Goal: Transaction & Acquisition: Book appointment/travel/reservation

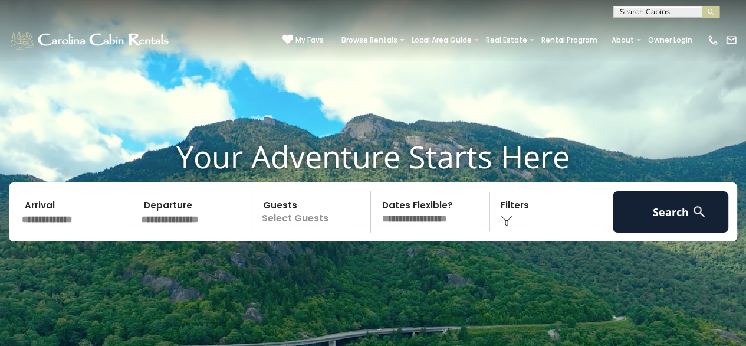
click at [70, 217] on input "text" at bounding box center [76, 211] width 116 height 41
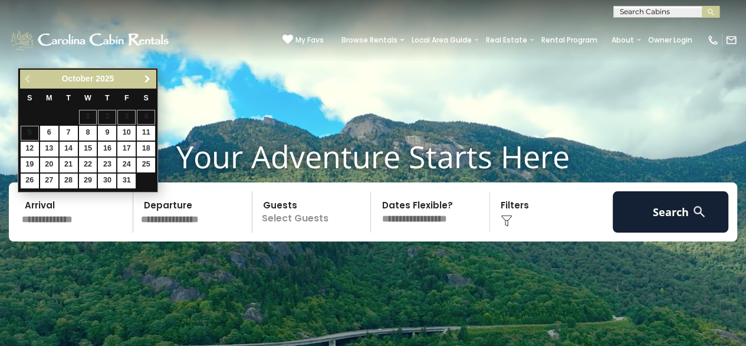
click at [144, 76] on span "Next" at bounding box center [147, 78] width 9 height 9
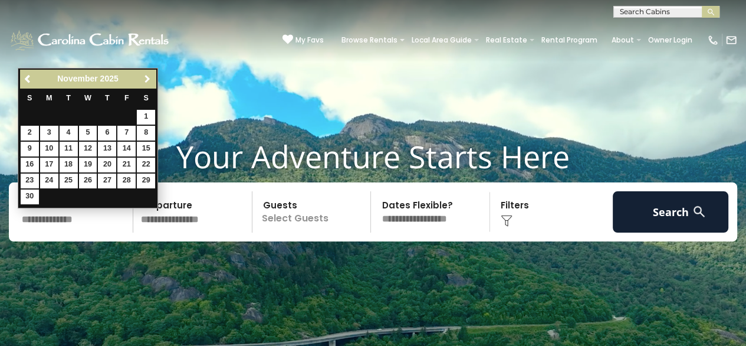
click at [144, 76] on span "Next" at bounding box center [147, 78] width 9 height 9
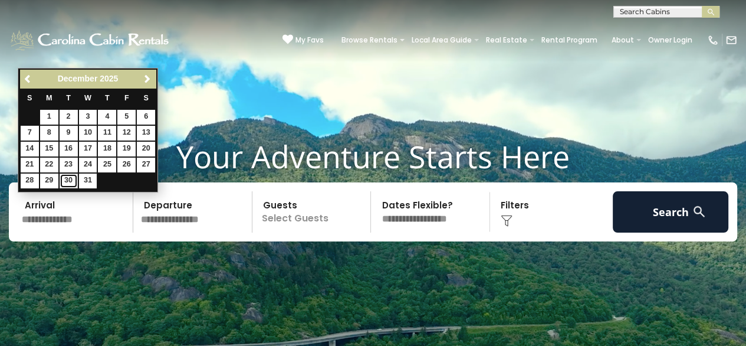
click at [66, 180] on link "30" at bounding box center [69, 180] width 18 height 15
type input "********"
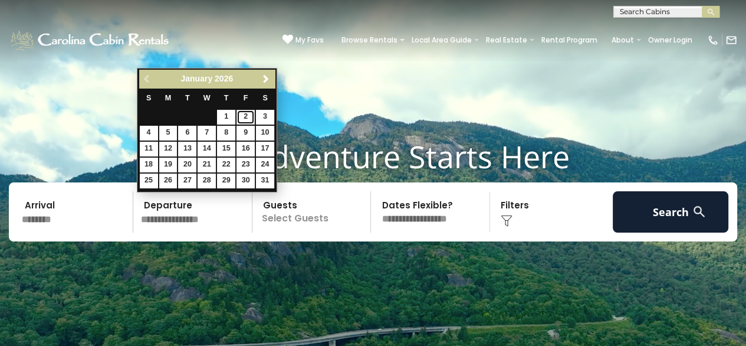
click at [249, 116] on link "2" at bounding box center [245, 117] width 18 height 15
type input "******"
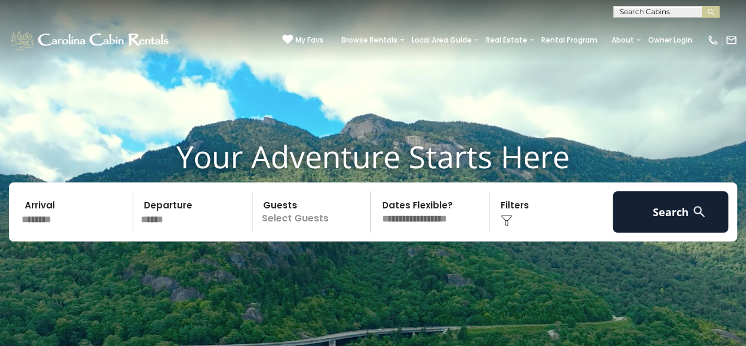
click at [314, 218] on p "Select Guests" at bounding box center [313, 211] width 115 height 41
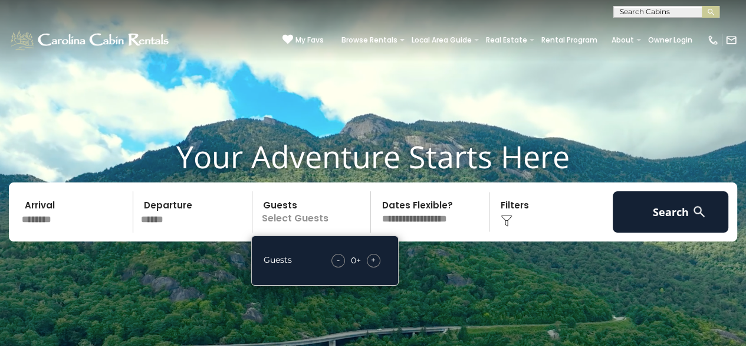
click at [371, 262] on span "+" at bounding box center [373, 260] width 5 height 12
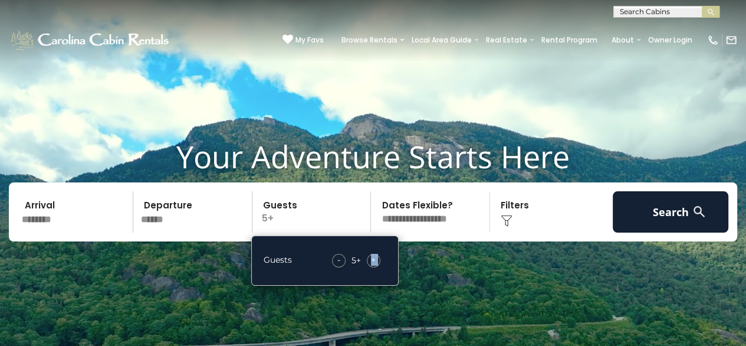
click at [371, 262] on span "+" at bounding box center [373, 260] width 5 height 12
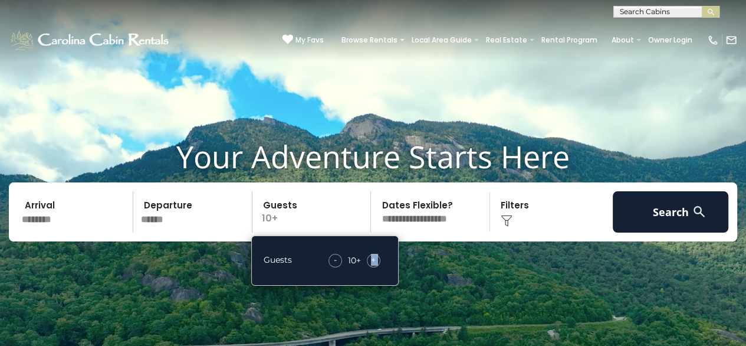
click at [371, 262] on span "+" at bounding box center [373, 260] width 5 height 12
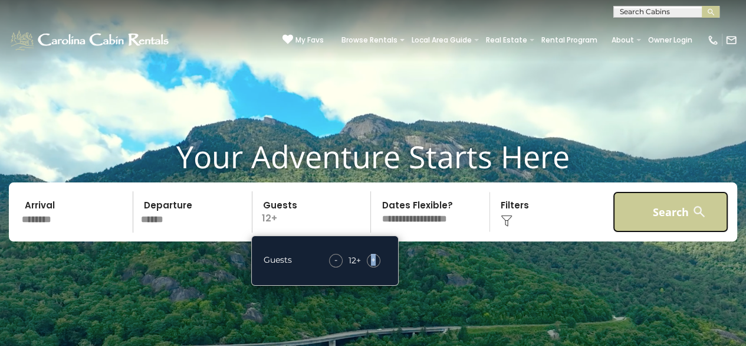
click at [642, 210] on button "Search" at bounding box center [671, 211] width 116 height 41
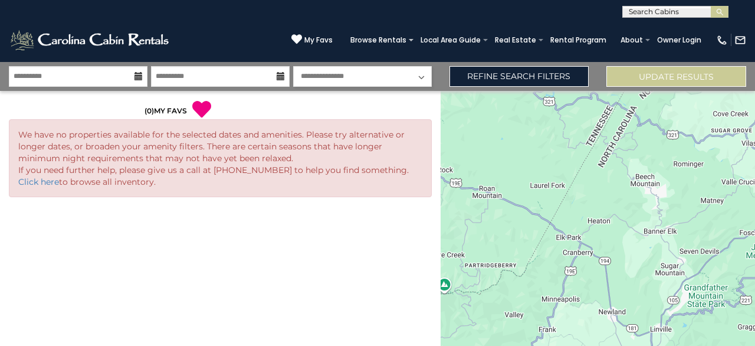
click at [138, 78] on icon at bounding box center [138, 76] width 8 height 8
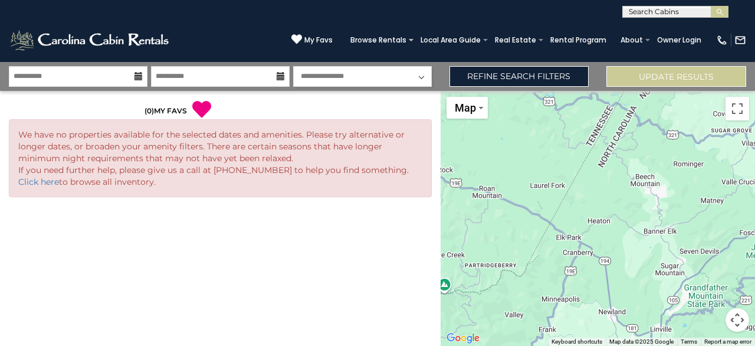
click at [139, 76] on icon at bounding box center [138, 76] width 8 height 8
click at [333, 84] on select "**********" at bounding box center [362, 76] width 139 height 21
select select "*"
click at [293, 66] on select "**********" at bounding box center [362, 76] width 139 height 21
click at [642, 83] on button "Update Results" at bounding box center [676, 76] width 140 height 21
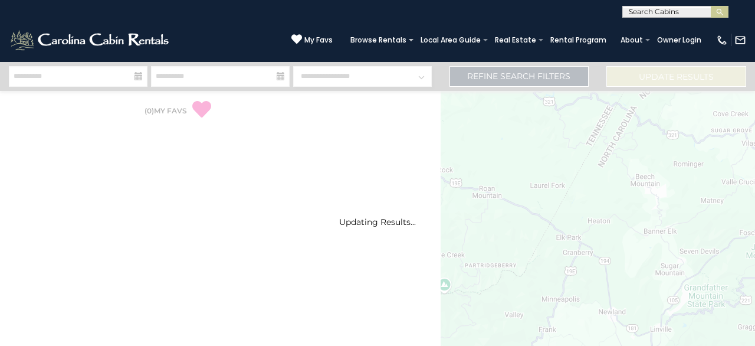
select select "*"
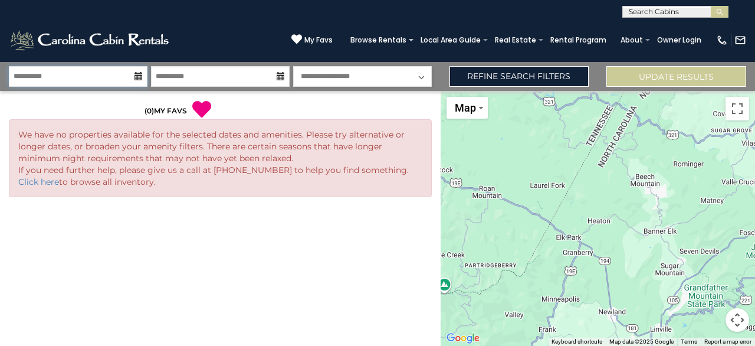
click at [31, 80] on input "**********" at bounding box center [78, 76] width 139 height 21
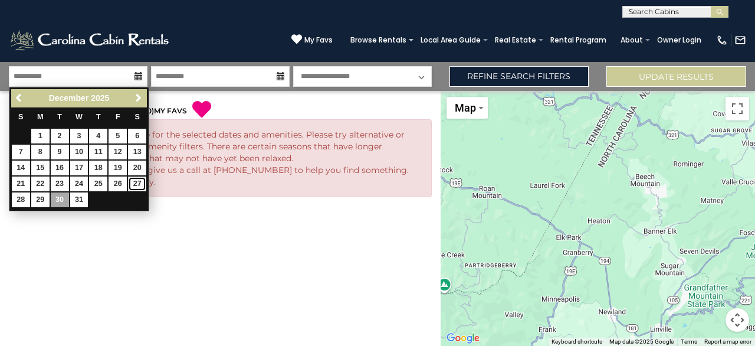
click at [138, 180] on link "27" at bounding box center [137, 183] width 18 height 15
type input "********"
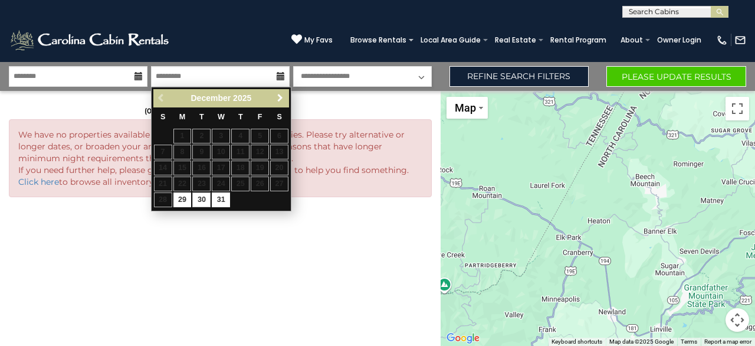
click at [284, 97] on span "Next" at bounding box center [279, 97] width 9 height 9
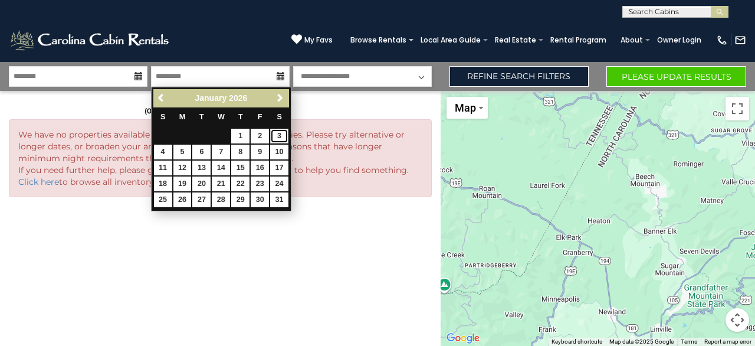
click at [284, 136] on link "3" at bounding box center [279, 136] width 18 height 15
type input "******"
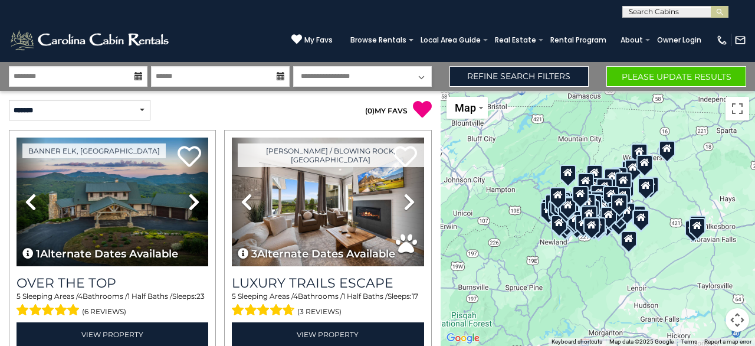
click at [137, 72] on icon at bounding box center [138, 76] width 8 height 8
click at [139, 76] on icon at bounding box center [138, 76] width 8 height 8
click at [134, 76] on icon at bounding box center [138, 76] width 8 height 8
click at [137, 75] on icon at bounding box center [138, 76] width 8 height 8
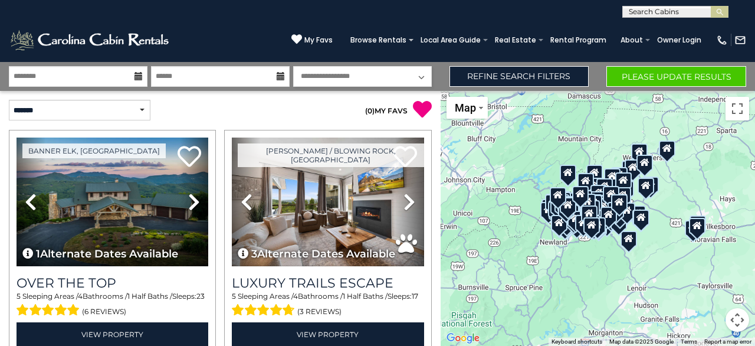
click at [137, 75] on icon at bounding box center [138, 76] width 8 height 8
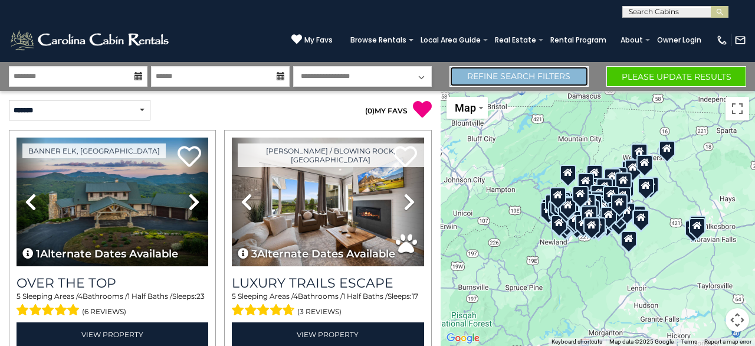
click at [560, 78] on link "Refine Search Filters" at bounding box center [519, 76] width 140 height 21
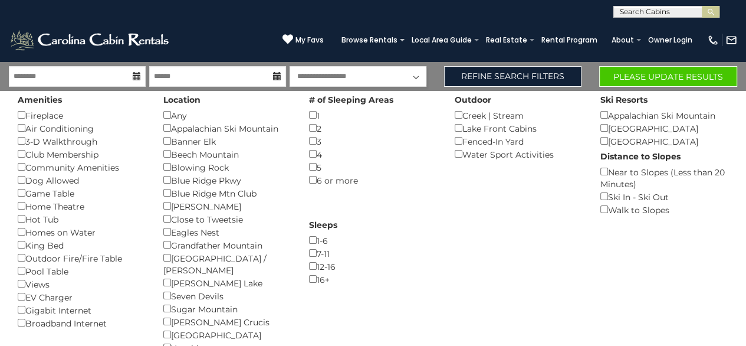
click at [136, 74] on icon at bounding box center [137, 76] width 8 height 8
click at [41, 75] on input "********" at bounding box center [77, 76] width 137 height 21
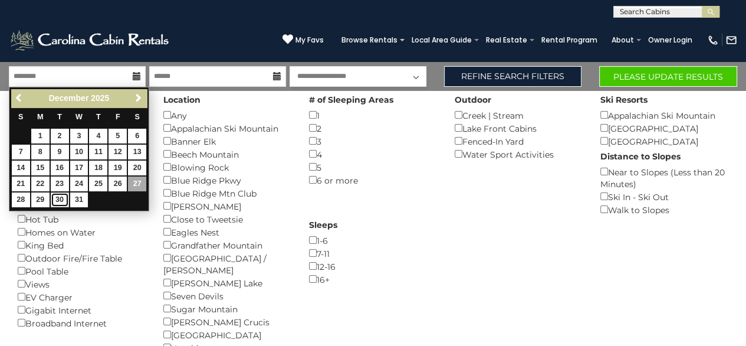
click at [61, 198] on link "30" at bounding box center [60, 199] width 18 height 15
type input "********"
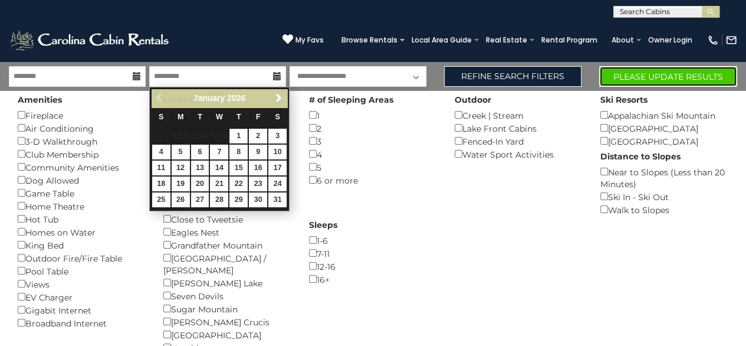
click at [636, 69] on button "Please Update Results" at bounding box center [668, 76] width 138 height 21
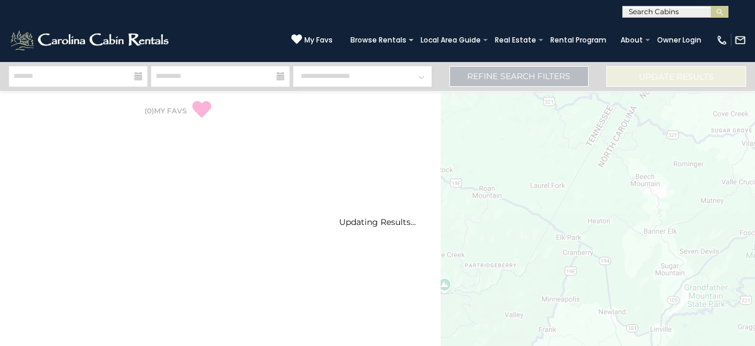
select select "*"
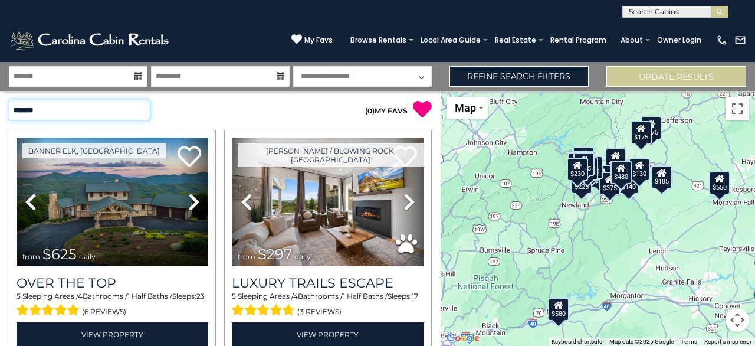
click at [146, 108] on select "**********" at bounding box center [80, 110] width 142 height 21
select select "**********"
click at [9, 100] on select "**********" at bounding box center [80, 110] width 142 height 21
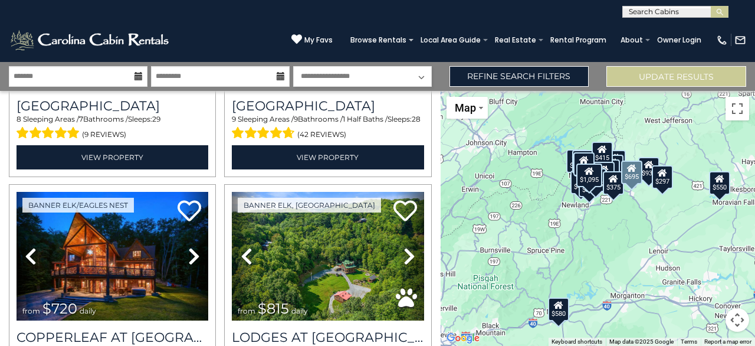
scroll to position [295, 0]
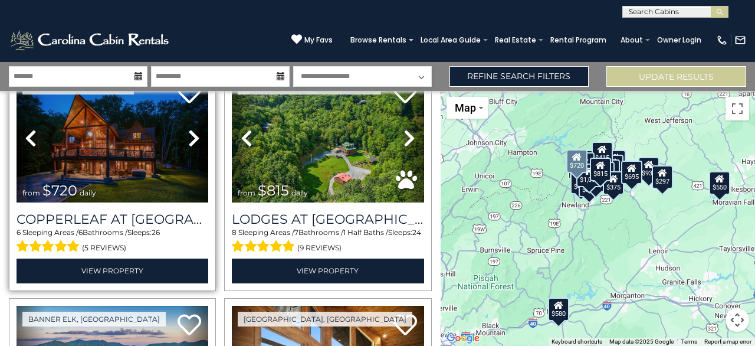
click at [190, 133] on icon at bounding box center [194, 138] width 12 height 19
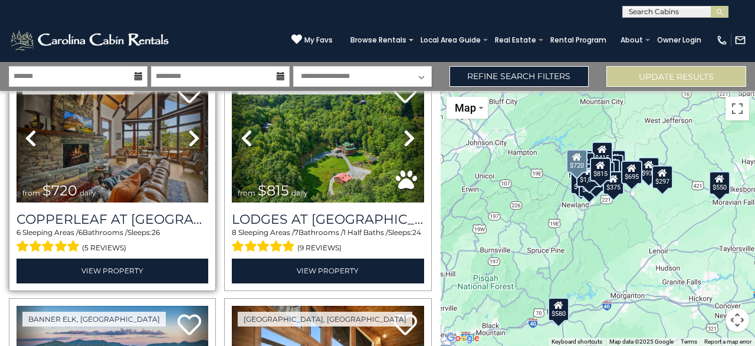
click at [190, 133] on icon at bounding box center [194, 138] width 12 height 19
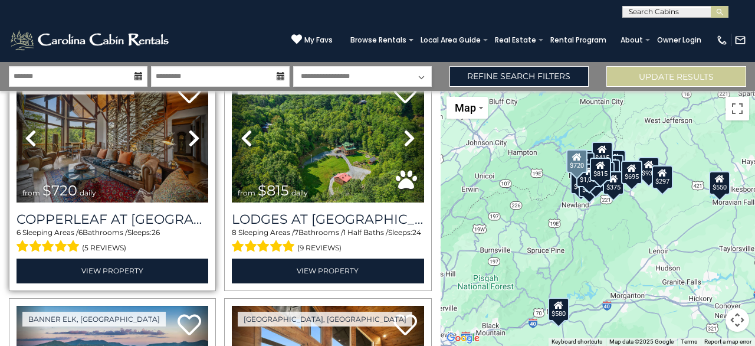
click at [190, 133] on icon at bounding box center [194, 138] width 12 height 19
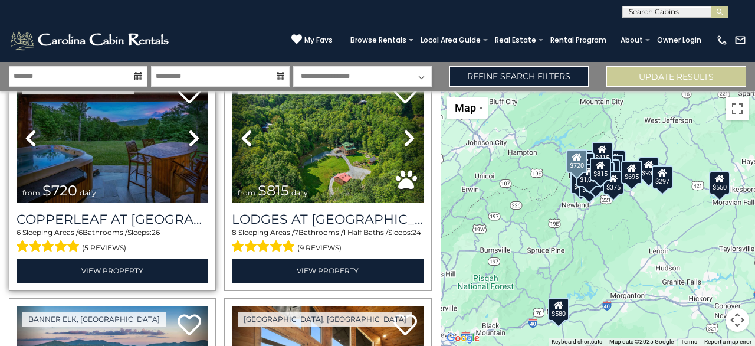
click at [190, 133] on icon at bounding box center [194, 138] width 12 height 19
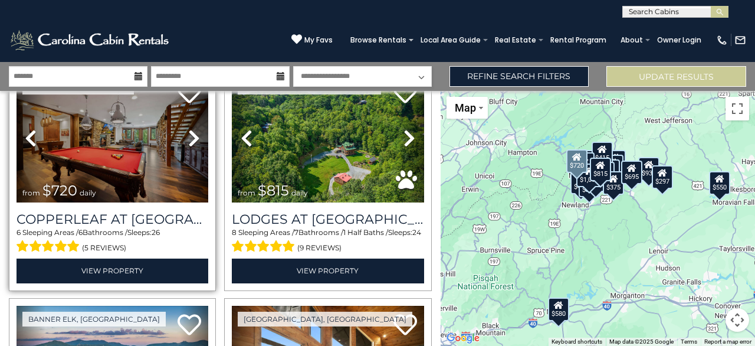
click at [190, 133] on icon at bounding box center [194, 138] width 12 height 19
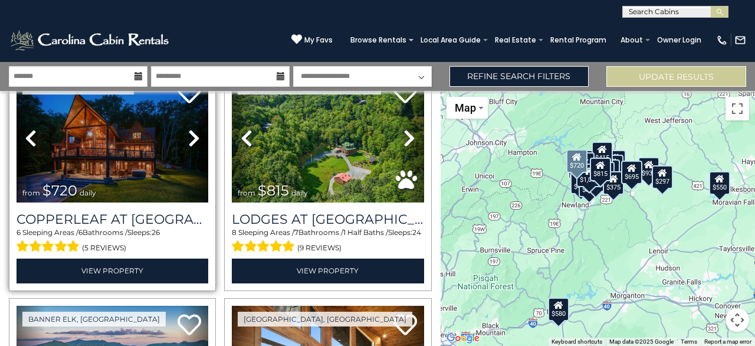
click at [190, 133] on icon at bounding box center [194, 138] width 12 height 19
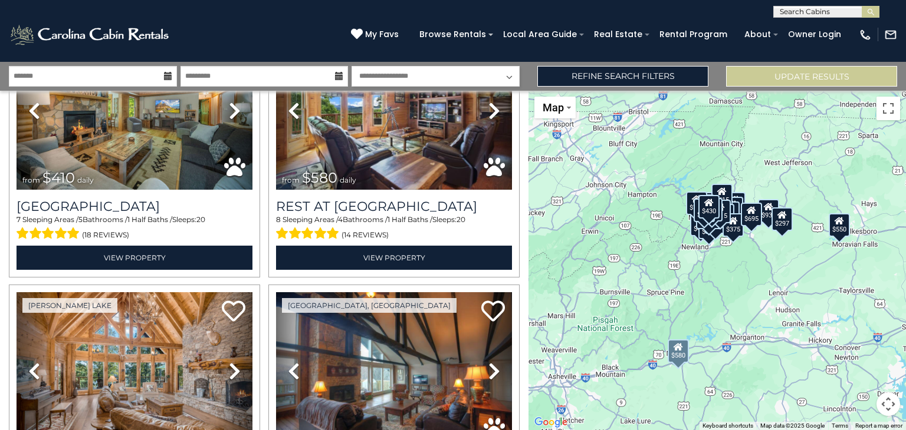
scroll to position [1179, 0]
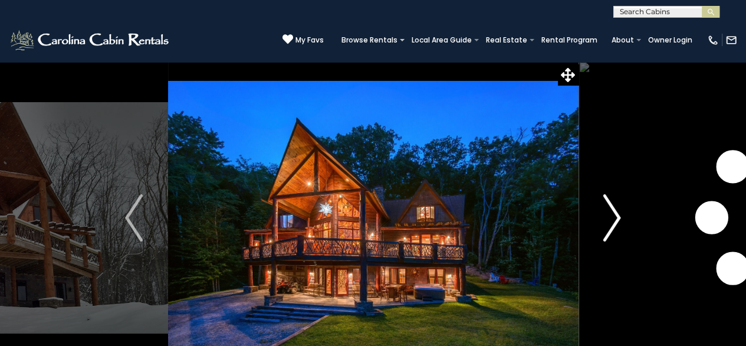
click at [617, 210] on img "Next" at bounding box center [612, 217] width 18 height 47
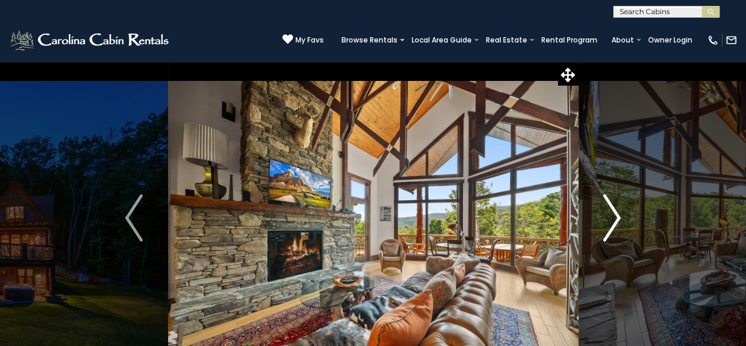
click at [617, 210] on img "Next" at bounding box center [612, 217] width 18 height 47
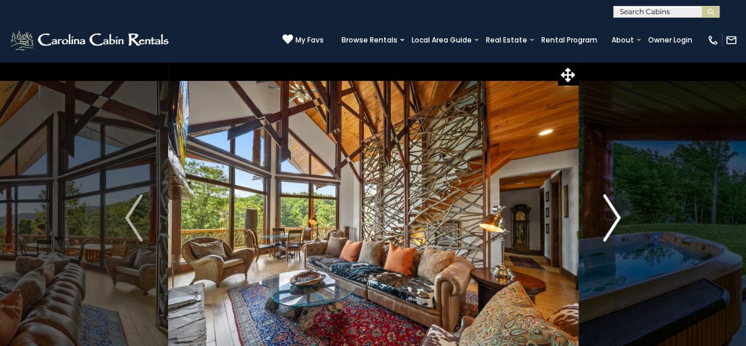
click at [617, 210] on img "Next" at bounding box center [612, 217] width 18 height 47
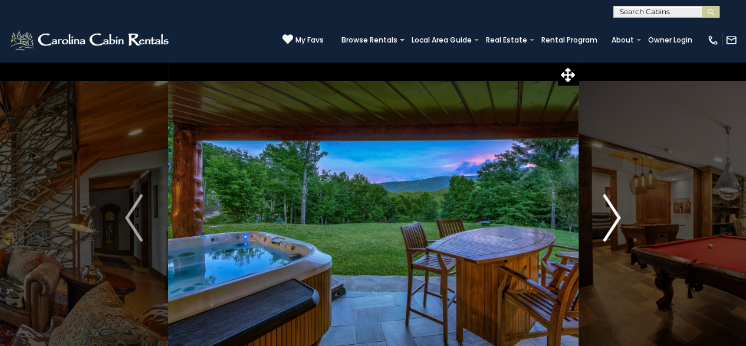
click at [617, 210] on img "Next" at bounding box center [612, 217] width 18 height 47
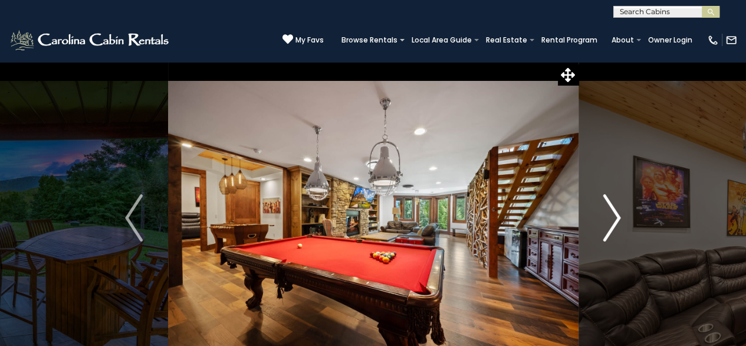
click at [617, 210] on img "Next" at bounding box center [612, 217] width 18 height 47
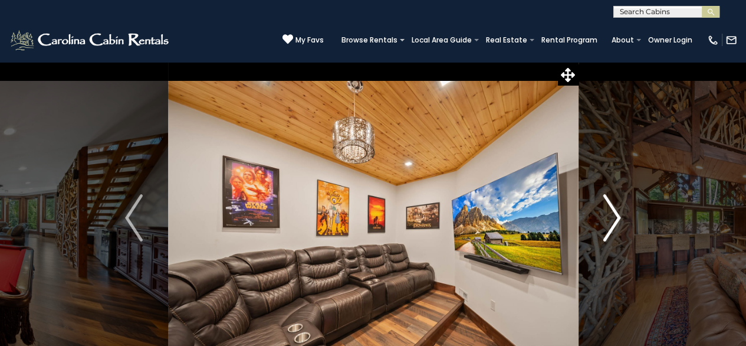
click at [617, 210] on img "Next" at bounding box center [612, 217] width 18 height 47
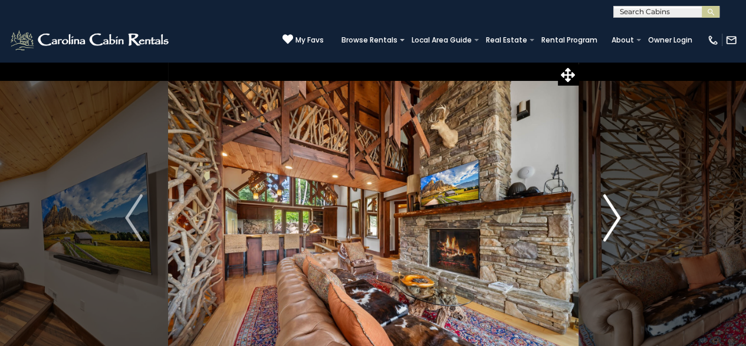
click at [617, 210] on img "Next" at bounding box center [612, 217] width 18 height 47
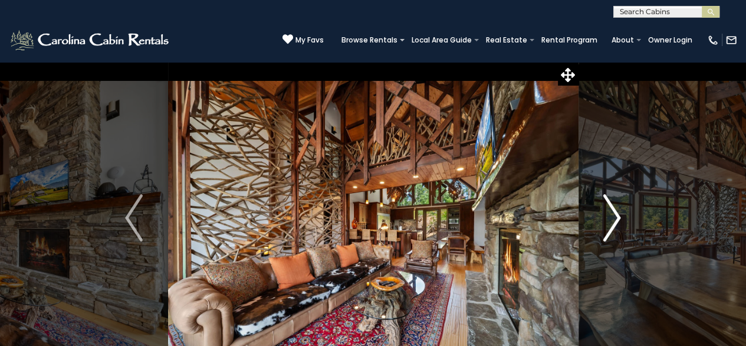
click at [617, 210] on img "Next" at bounding box center [612, 217] width 18 height 47
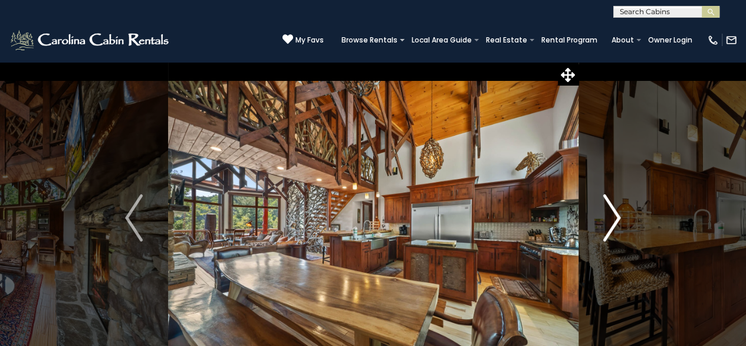
click at [617, 210] on img "Next" at bounding box center [612, 217] width 18 height 47
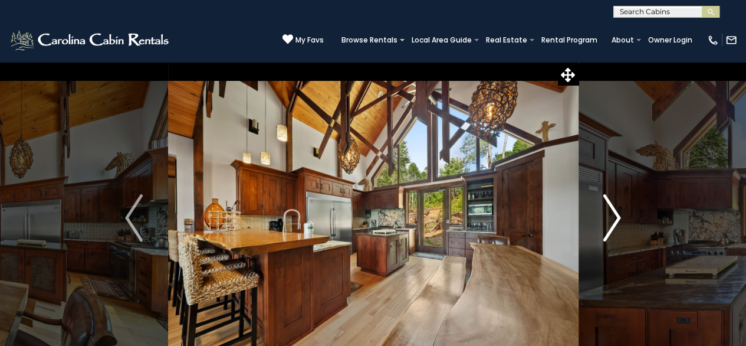
click at [617, 210] on img "Next" at bounding box center [612, 217] width 18 height 47
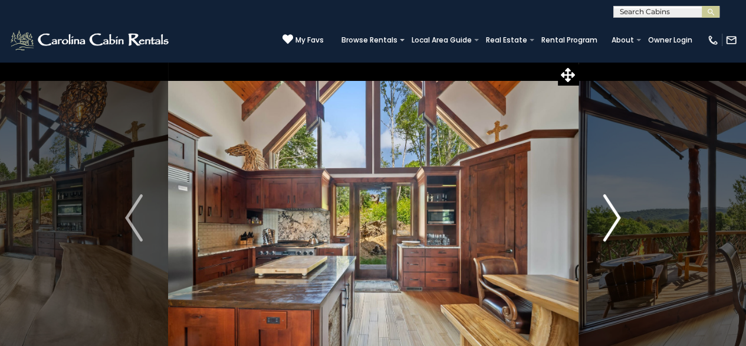
click at [617, 210] on img "Next" at bounding box center [612, 217] width 18 height 47
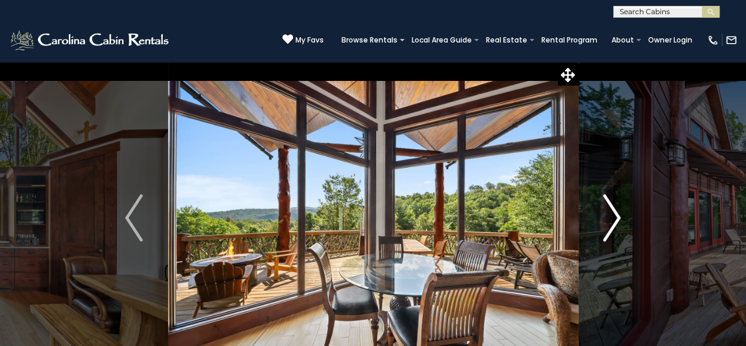
click at [617, 210] on img "Next" at bounding box center [612, 217] width 18 height 47
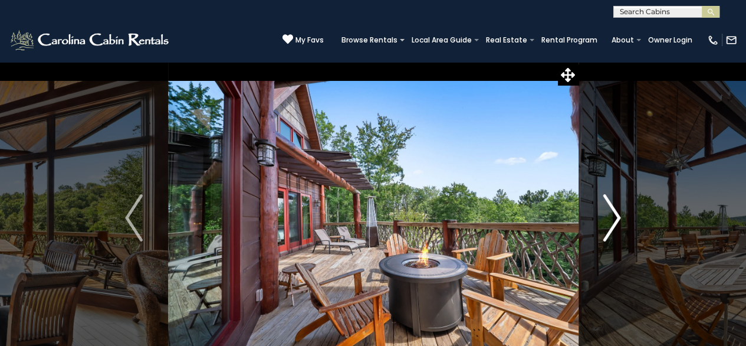
click at [617, 210] on img "Next" at bounding box center [612, 217] width 18 height 47
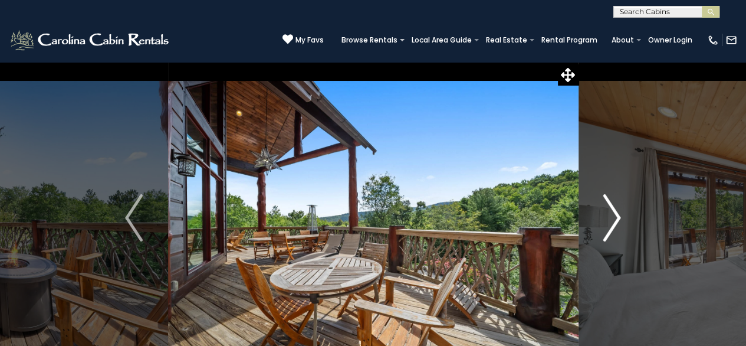
click at [617, 210] on img "Next" at bounding box center [612, 217] width 18 height 47
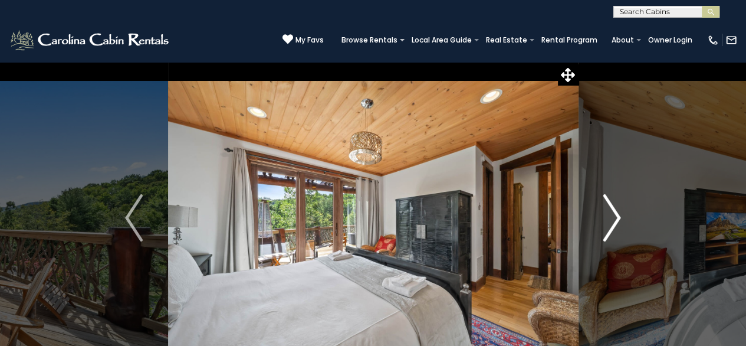
click at [617, 210] on img "Next" at bounding box center [612, 217] width 18 height 47
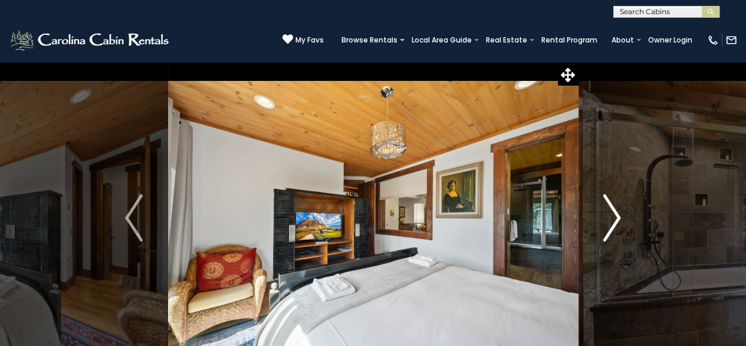
click at [617, 210] on img "Next" at bounding box center [612, 217] width 18 height 47
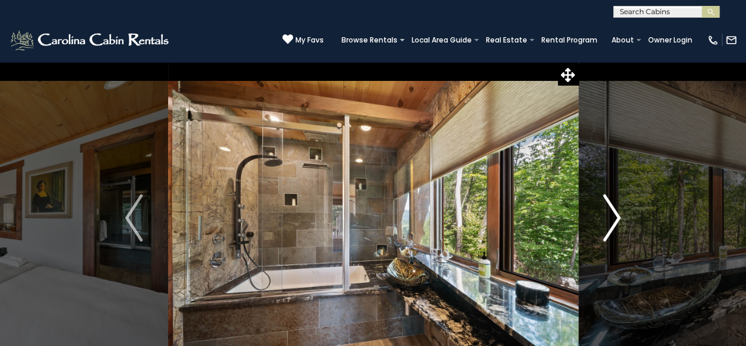
click at [617, 210] on img "Next" at bounding box center [612, 217] width 18 height 47
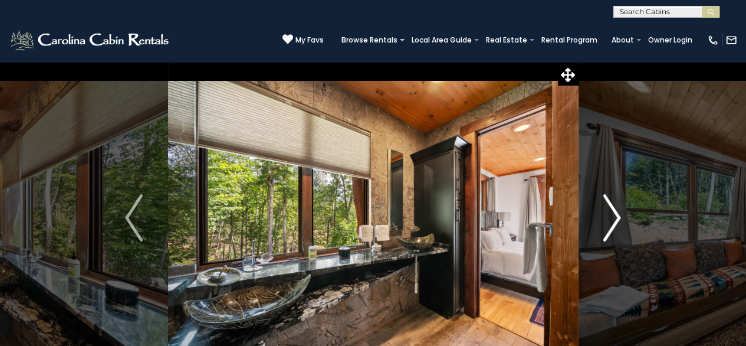
click at [617, 210] on img "Next" at bounding box center [612, 217] width 18 height 47
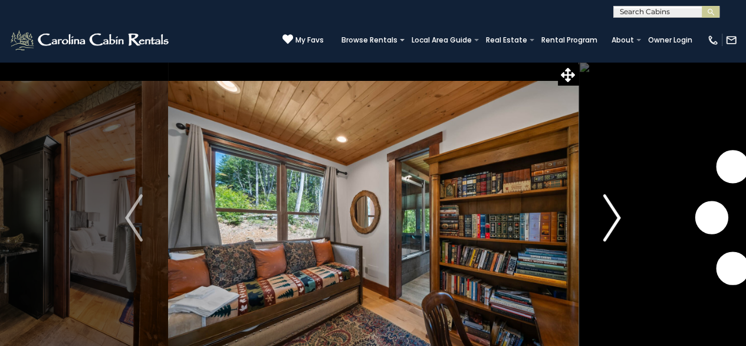
click at [617, 210] on img "Next" at bounding box center [612, 217] width 18 height 47
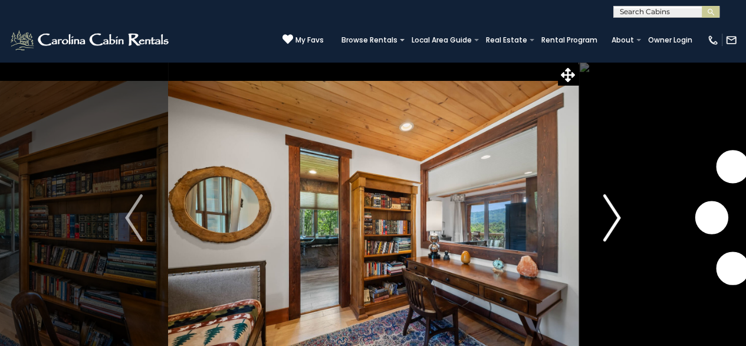
click at [617, 210] on img "Next" at bounding box center [612, 217] width 18 height 47
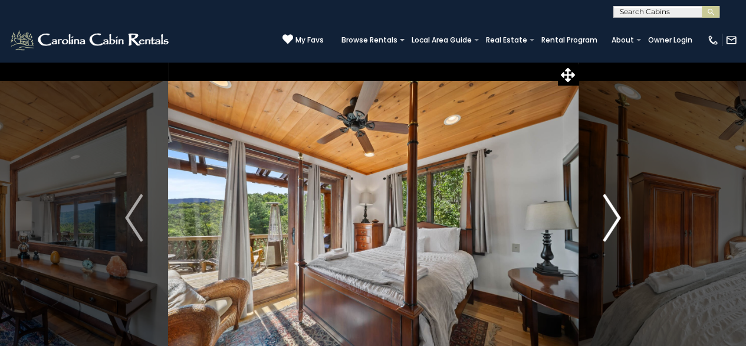
click at [617, 210] on img "Next" at bounding box center [612, 217] width 18 height 47
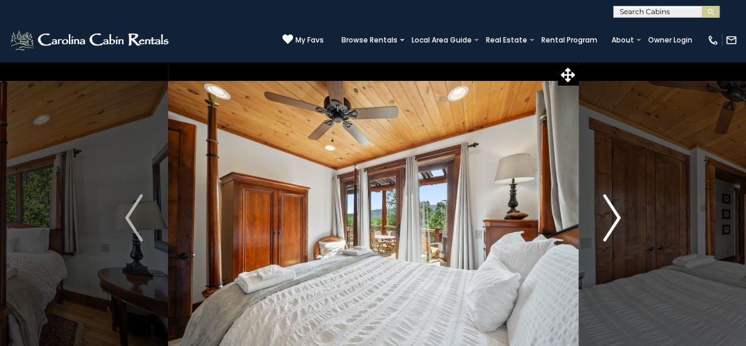
click at [617, 210] on img "Next" at bounding box center [612, 217] width 18 height 47
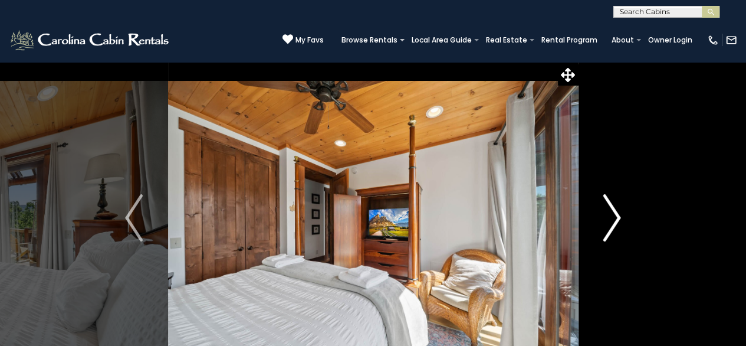
click at [617, 210] on img "Next" at bounding box center [612, 217] width 18 height 47
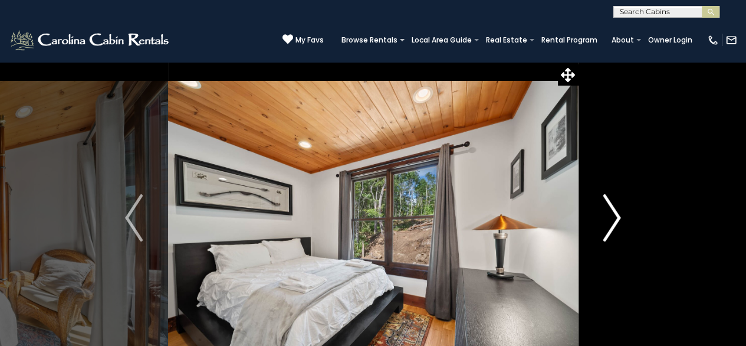
click at [617, 210] on img "Next" at bounding box center [612, 217] width 18 height 47
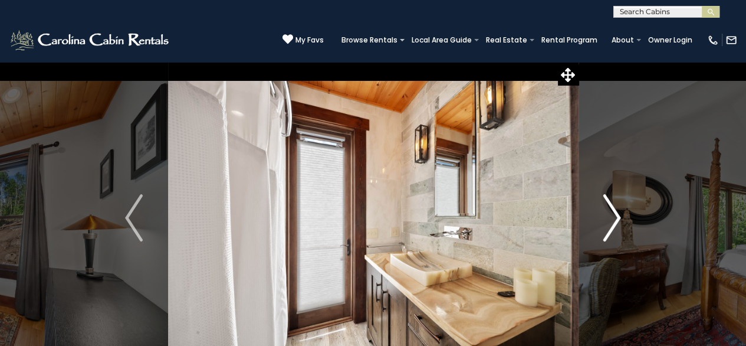
click at [617, 210] on img "Next" at bounding box center [612, 217] width 18 height 47
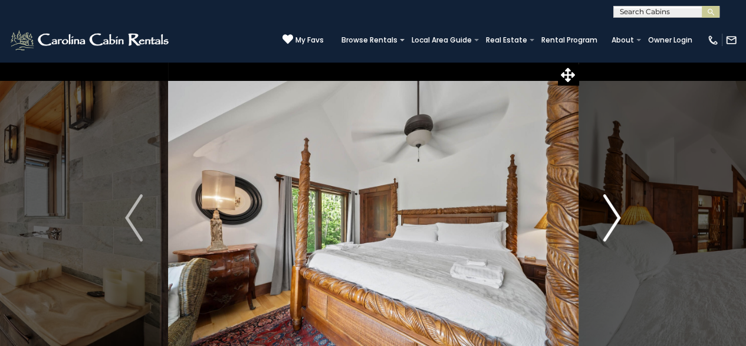
click at [617, 210] on img "Next" at bounding box center [612, 217] width 18 height 47
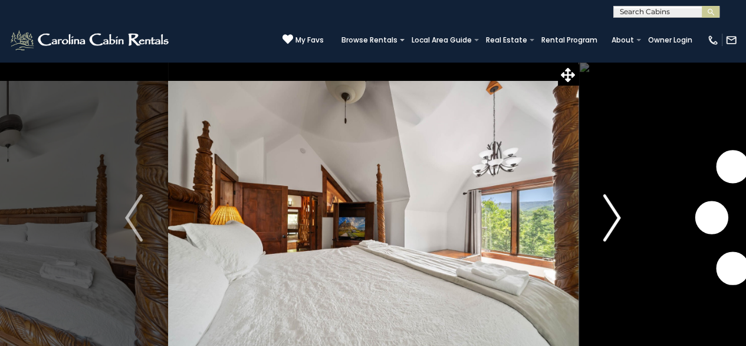
click at [617, 210] on img "Next" at bounding box center [612, 217] width 18 height 47
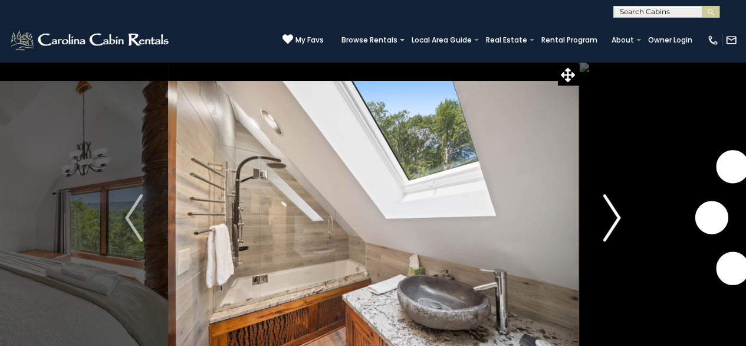
click at [617, 210] on img "Next" at bounding box center [612, 217] width 18 height 47
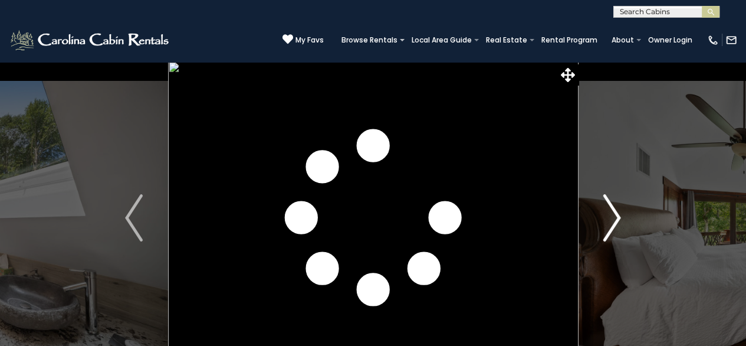
click at [617, 210] on img "Next" at bounding box center [612, 217] width 18 height 47
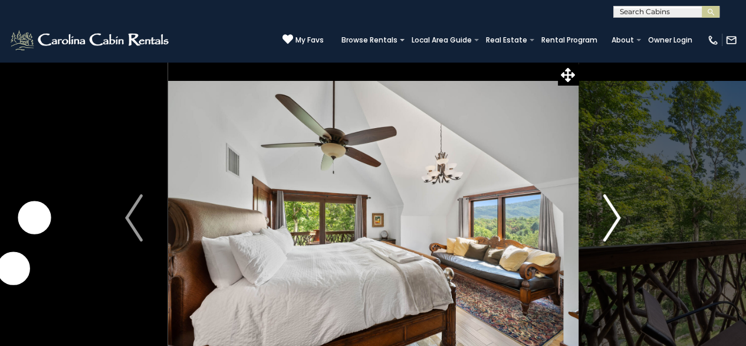
click at [617, 210] on img "Next" at bounding box center [612, 217] width 18 height 47
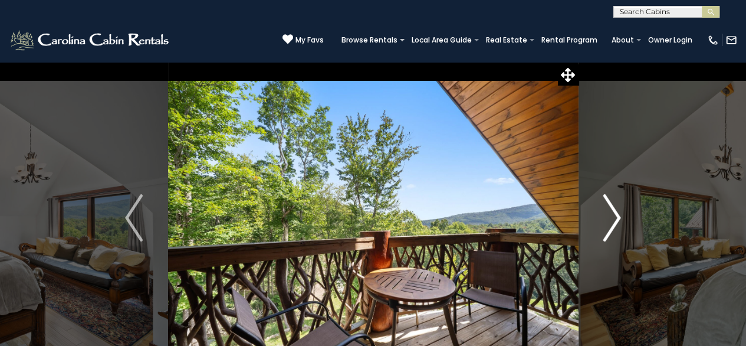
click at [617, 210] on img "Next" at bounding box center [612, 217] width 18 height 47
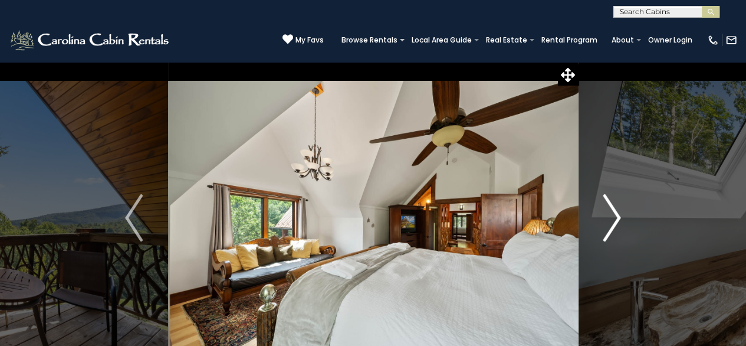
click at [617, 210] on img "Next" at bounding box center [612, 217] width 18 height 47
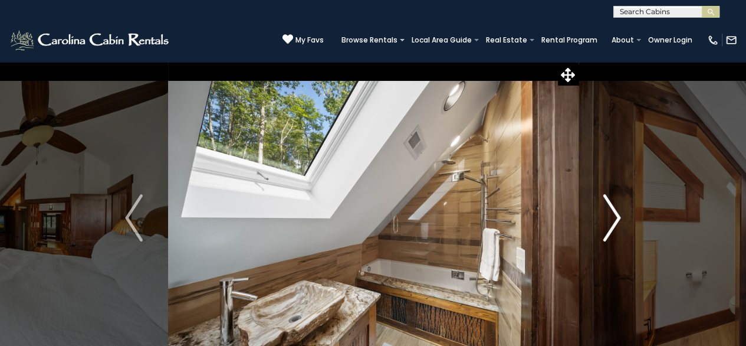
click at [617, 210] on img "Next" at bounding box center [612, 217] width 18 height 47
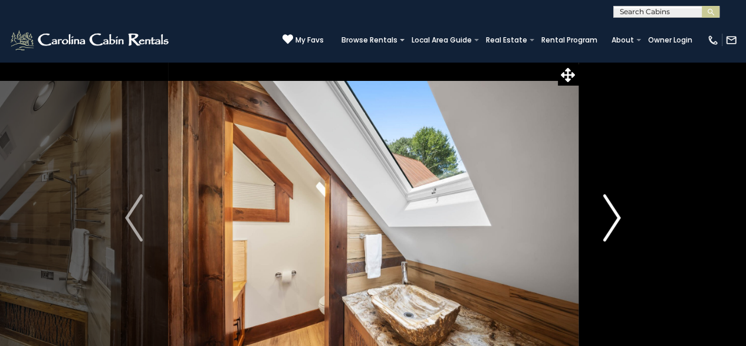
click at [617, 210] on img "Next" at bounding box center [612, 217] width 18 height 47
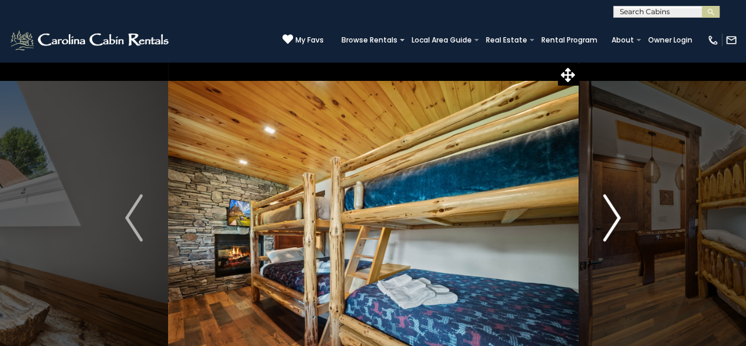
click at [615, 214] on img "Next" at bounding box center [612, 217] width 18 height 47
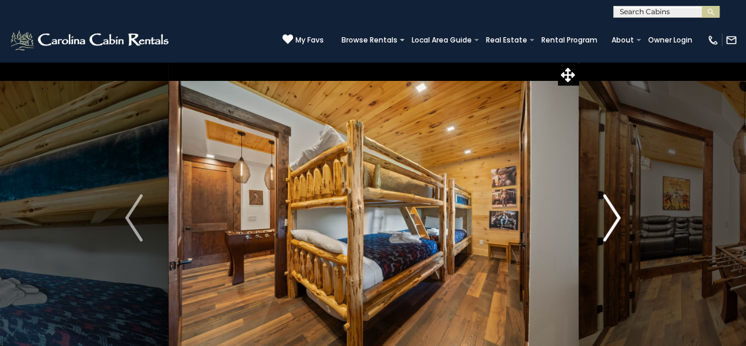
click at [616, 214] on img "Next" at bounding box center [612, 217] width 18 height 47
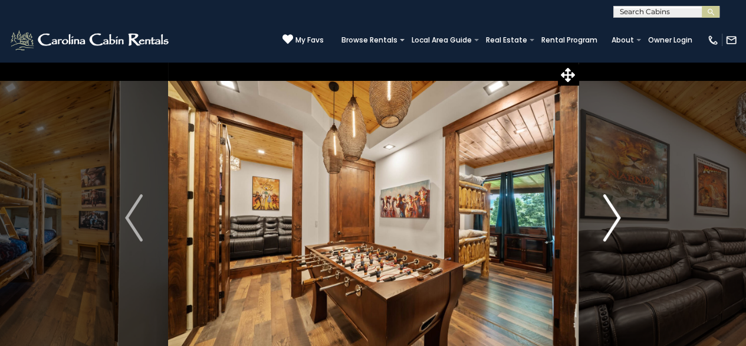
click at [616, 214] on img "Next" at bounding box center [612, 217] width 18 height 47
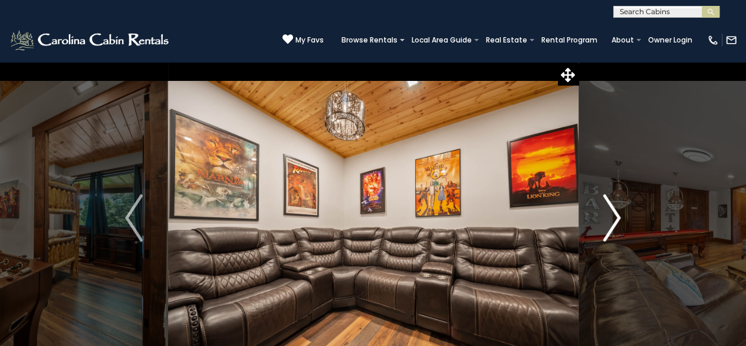
click at [616, 214] on img "Next" at bounding box center [612, 217] width 18 height 47
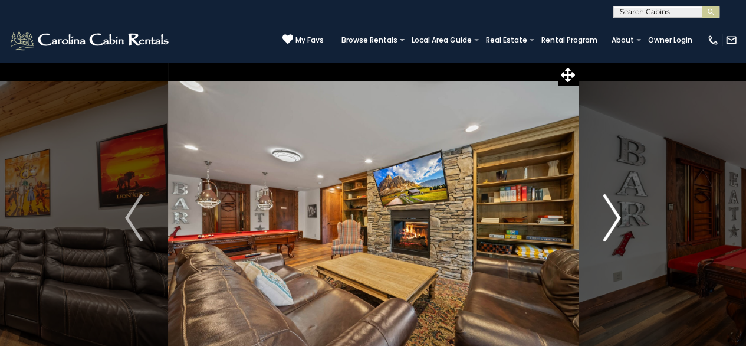
click at [616, 214] on img "Next" at bounding box center [612, 217] width 18 height 47
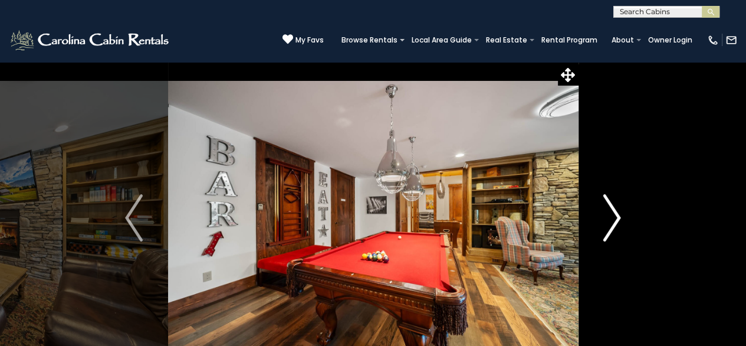
click at [616, 214] on img "Next" at bounding box center [612, 217] width 18 height 47
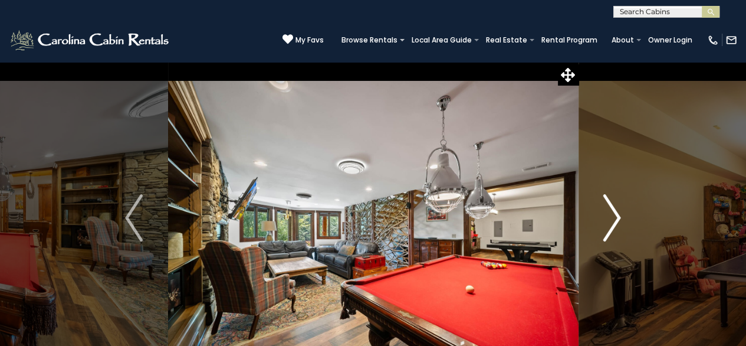
click at [616, 214] on img "Next" at bounding box center [612, 217] width 18 height 47
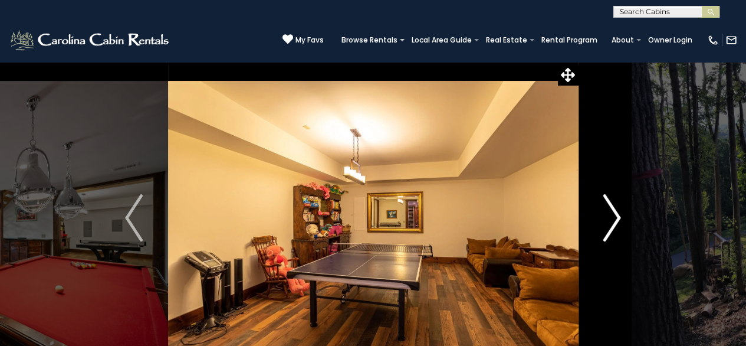
click at [616, 214] on img "Next" at bounding box center [612, 217] width 18 height 47
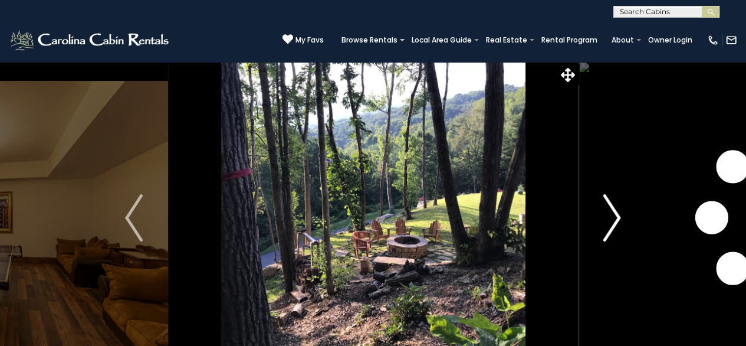
click at [616, 214] on img "Next" at bounding box center [612, 217] width 18 height 47
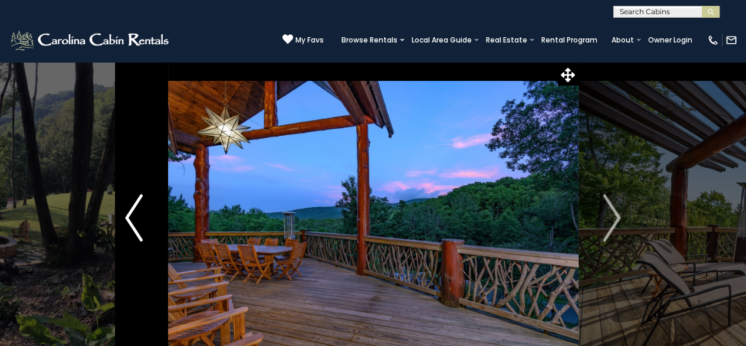
click at [129, 218] on img "Previous" at bounding box center [134, 217] width 18 height 47
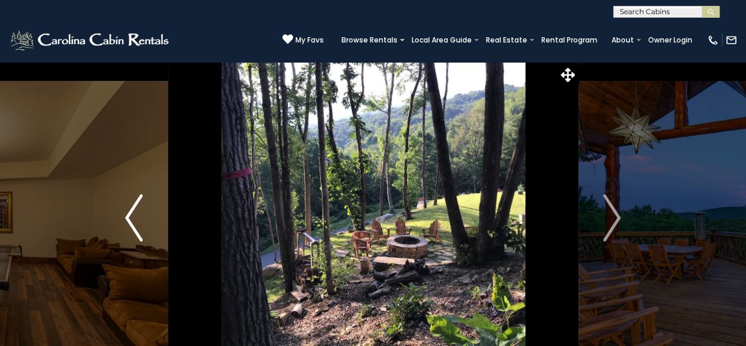
click at [129, 218] on img "Previous" at bounding box center [134, 217] width 18 height 47
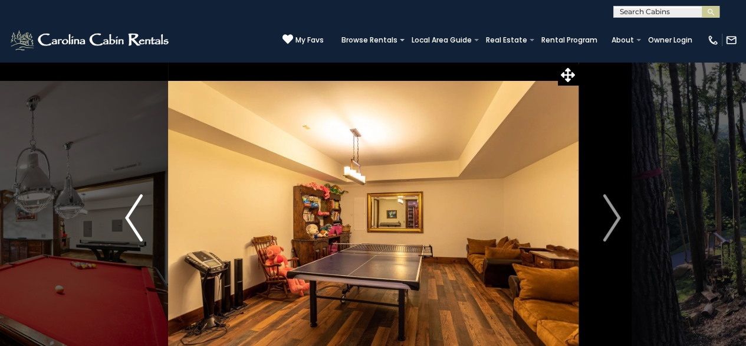
click at [129, 218] on img "Previous" at bounding box center [134, 217] width 18 height 47
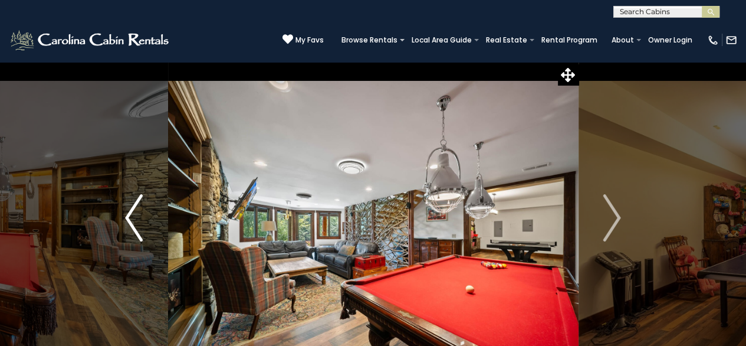
click at [129, 218] on img "Previous" at bounding box center [134, 217] width 18 height 47
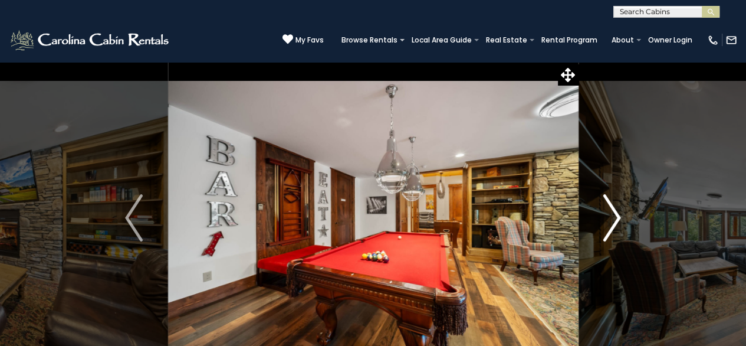
click at [618, 216] on img "Next" at bounding box center [612, 217] width 18 height 47
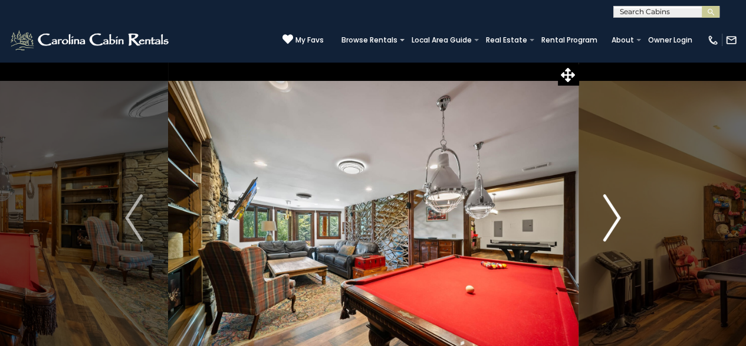
click at [618, 216] on img "Next" at bounding box center [612, 217] width 18 height 47
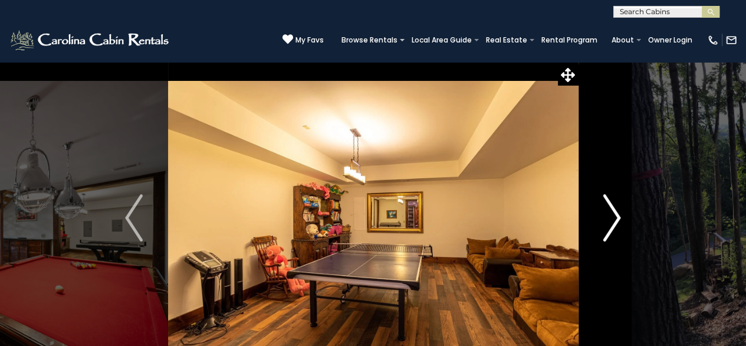
click at [618, 216] on img "Next" at bounding box center [612, 217] width 18 height 47
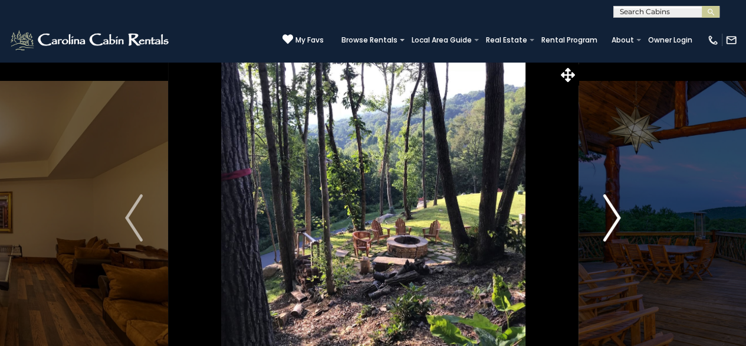
click at [618, 216] on img "Next" at bounding box center [612, 217] width 18 height 47
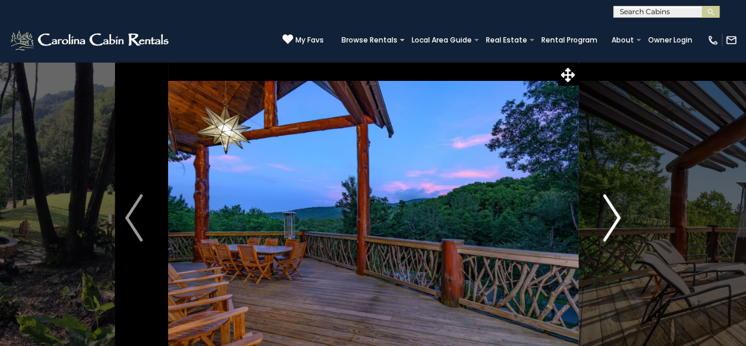
click at [618, 216] on img "Next" at bounding box center [612, 217] width 18 height 47
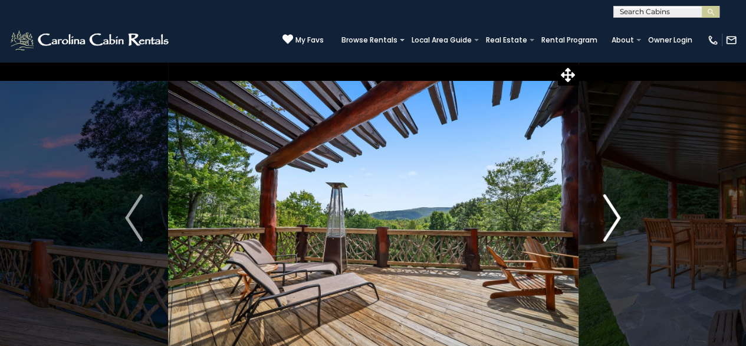
click at [618, 216] on img "Next" at bounding box center [612, 217] width 18 height 47
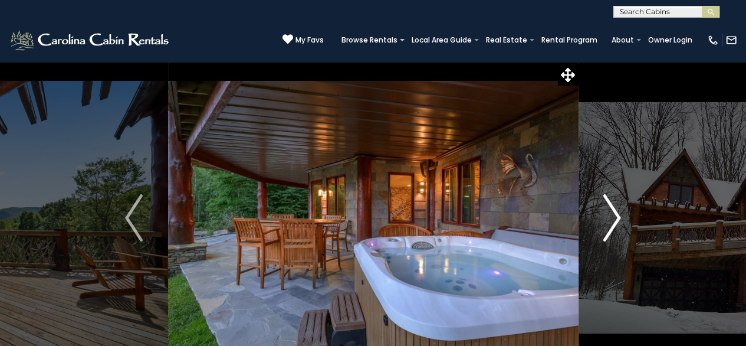
click at [618, 216] on img "Next" at bounding box center [612, 217] width 18 height 47
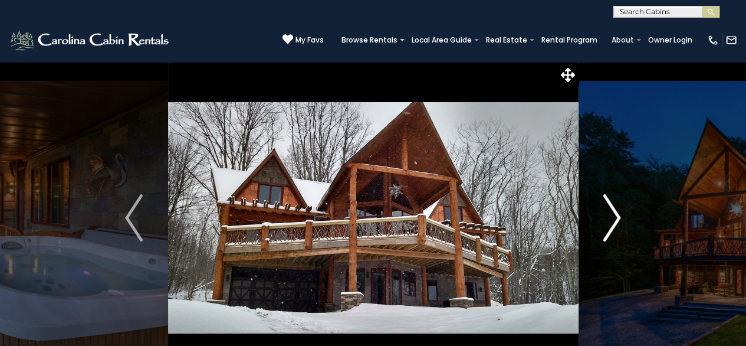
click at [618, 216] on img "Next" at bounding box center [612, 217] width 18 height 47
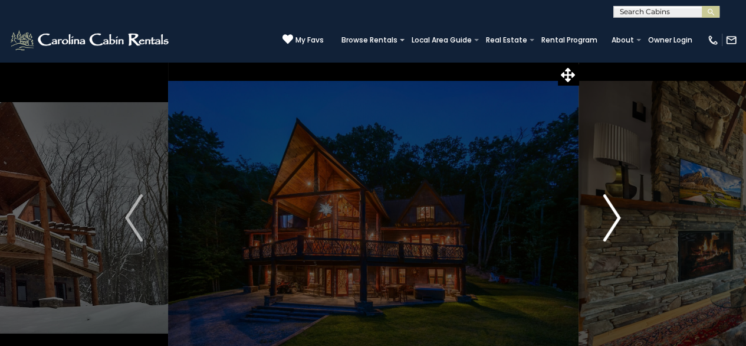
click at [618, 216] on img "Next" at bounding box center [612, 217] width 18 height 47
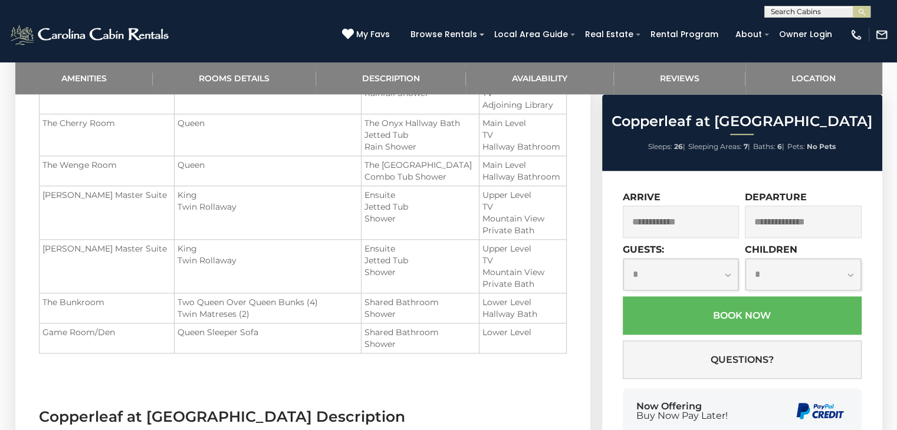
scroll to position [1120, 0]
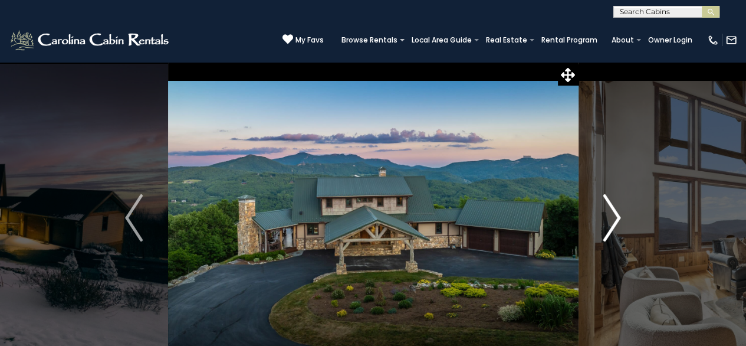
click at [613, 222] on img "Next" at bounding box center [612, 217] width 18 height 47
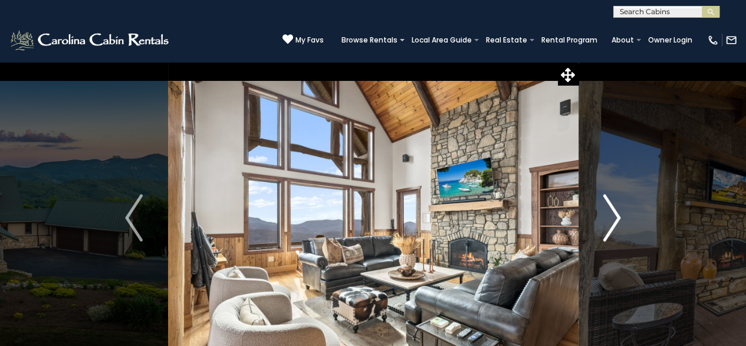
click at [613, 222] on img "Next" at bounding box center [612, 217] width 18 height 47
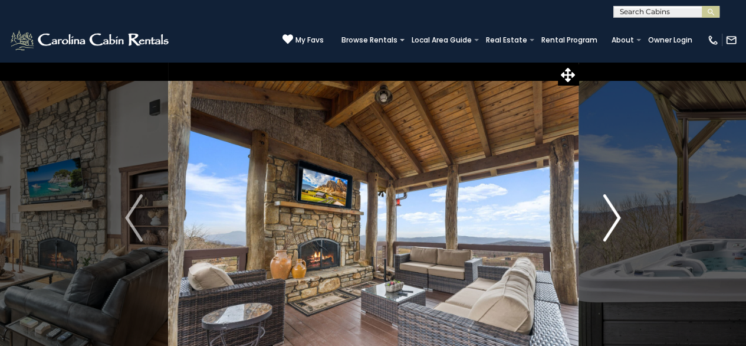
click at [614, 220] on img "Next" at bounding box center [612, 217] width 18 height 47
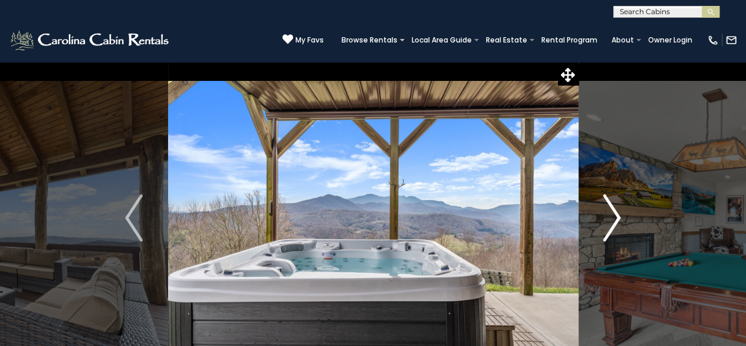
click at [614, 220] on img "Next" at bounding box center [612, 217] width 18 height 47
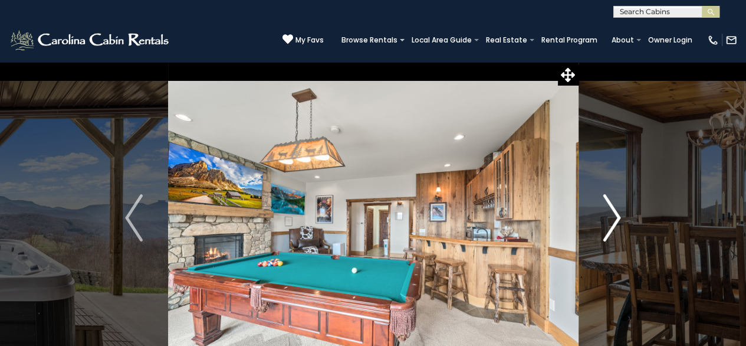
click at [614, 219] on img "Next" at bounding box center [612, 217] width 18 height 47
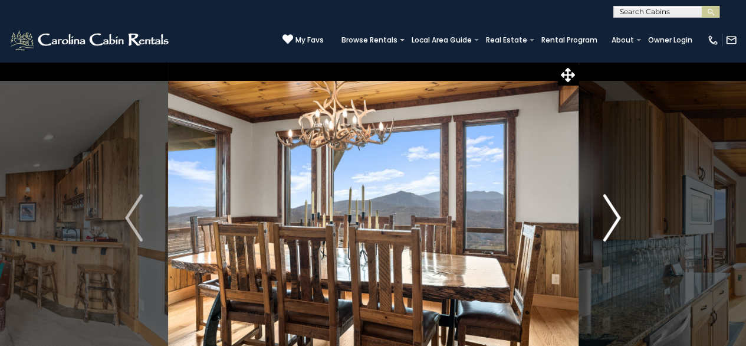
click at [614, 218] on img "Next" at bounding box center [612, 217] width 18 height 47
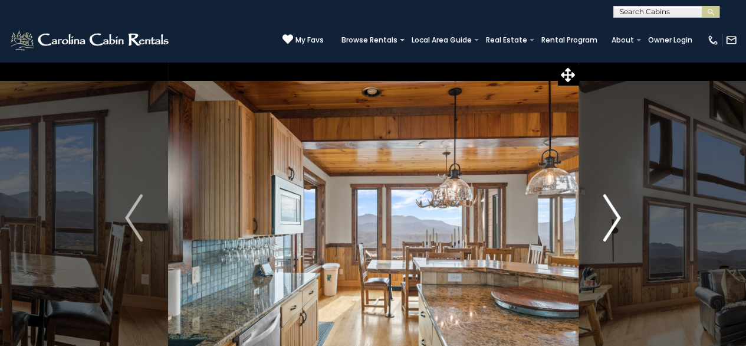
click at [614, 216] on img "Next" at bounding box center [612, 217] width 18 height 47
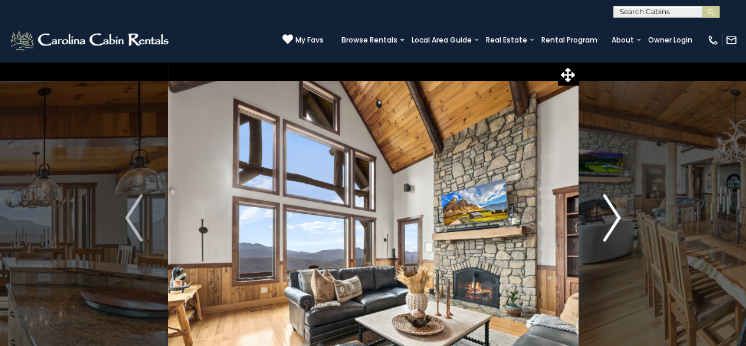
click at [614, 216] on img "Next" at bounding box center [612, 217] width 18 height 47
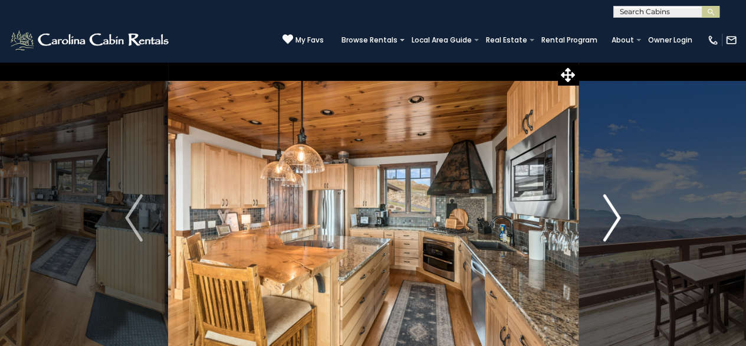
click at [614, 216] on img "Next" at bounding box center [612, 217] width 18 height 47
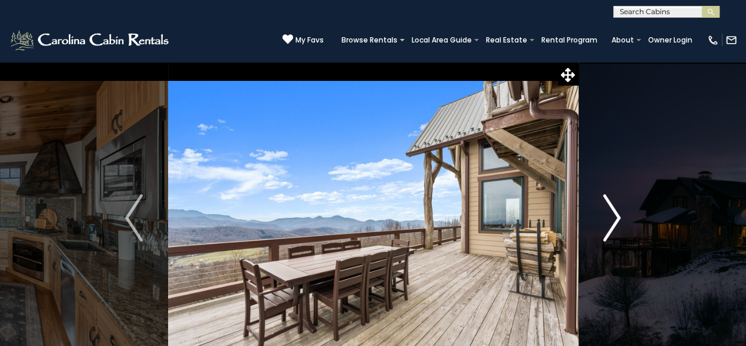
click at [614, 216] on img "Next" at bounding box center [612, 217] width 18 height 47
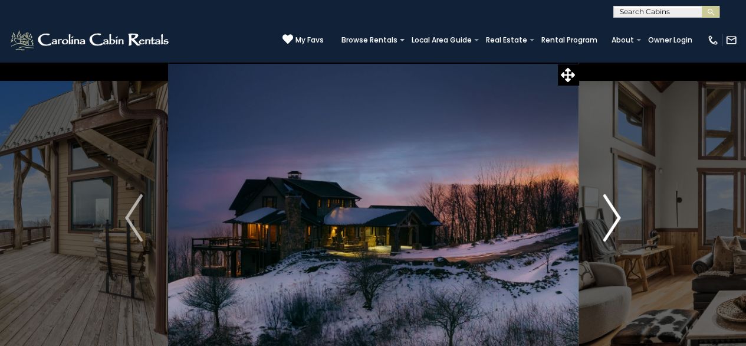
click at [614, 216] on img "Next" at bounding box center [612, 217] width 18 height 47
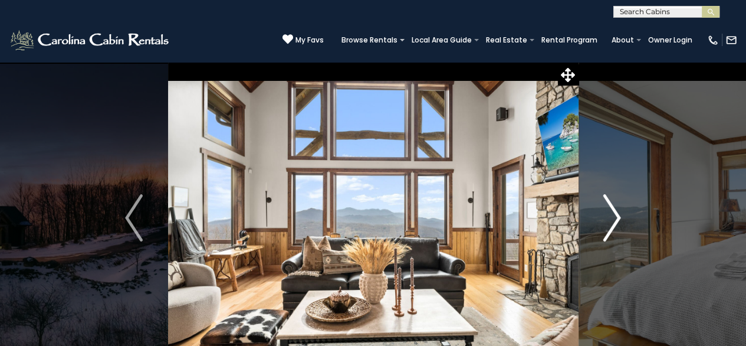
click at [614, 216] on img "Next" at bounding box center [612, 217] width 18 height 47
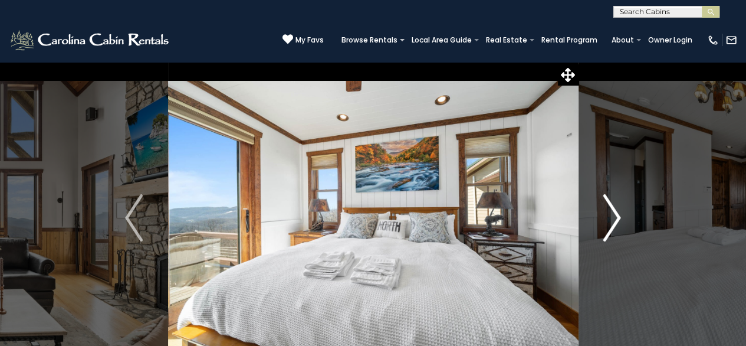
click at [614, 216] on img "Next" at bounding box center [612, 217] width 18 height 47
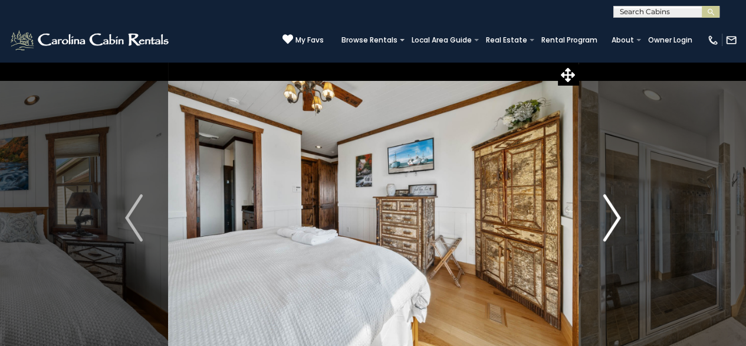
click at [614, 216] on img "Next" at bounding box center [612, 217] width 18 height 47
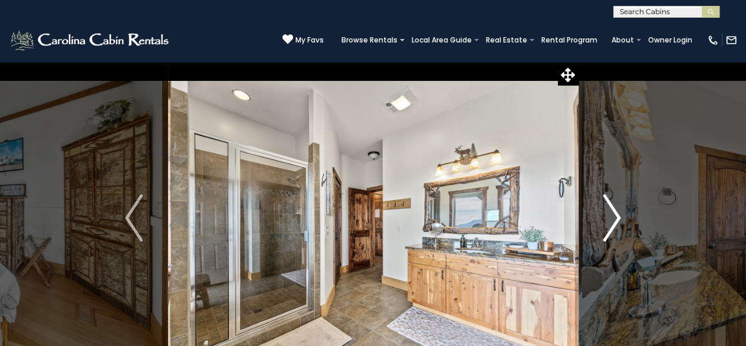
click at [614, 216] on img "Next" at bounding box center [612, 217] width 18 height 47
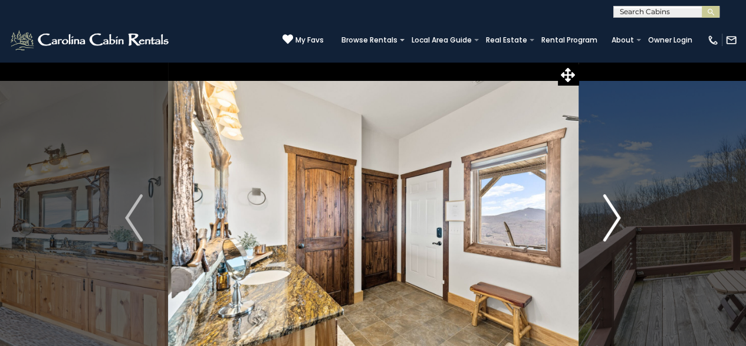
click at [614, 216] on img "Next" at bounding box center [612, 217] width 18 height 47
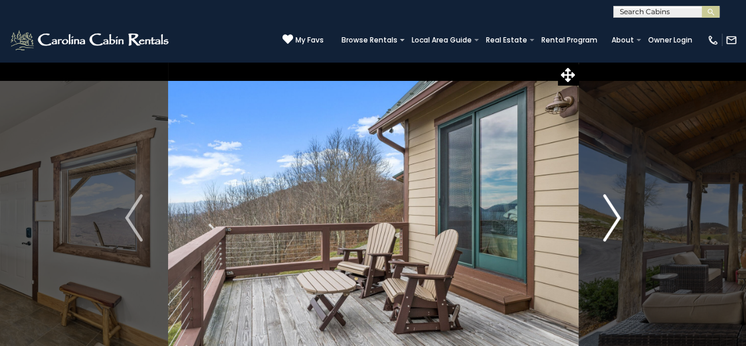
click at [614, 216] on img "Next" at bounding box center [612, 217] width 18 height 47
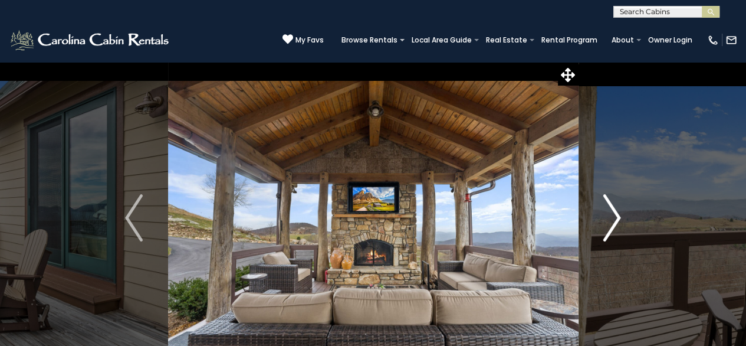
click at [614, 216] on img "Next" at bounding box center [612, 217] width 18 height 47
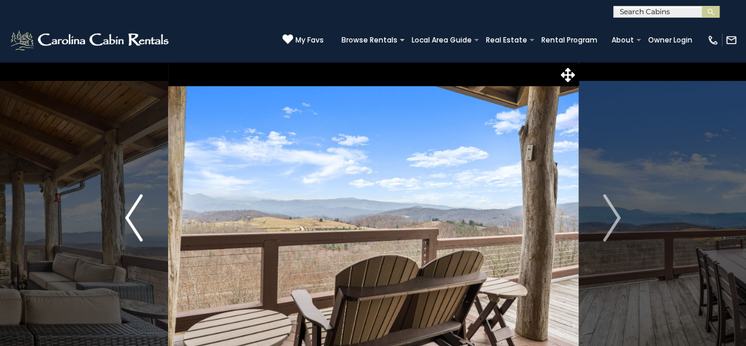
click at [142, 225] on img "Previous" at bounding box center [134, 217] width 18 height 47
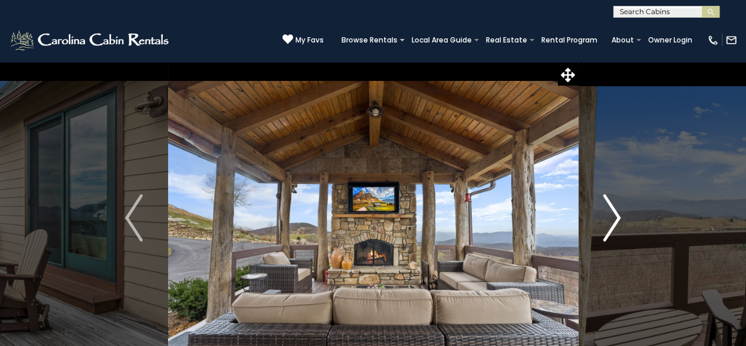
click at [611, 218] on img "Next" at bounding box center [612, 217] width 18 height 47
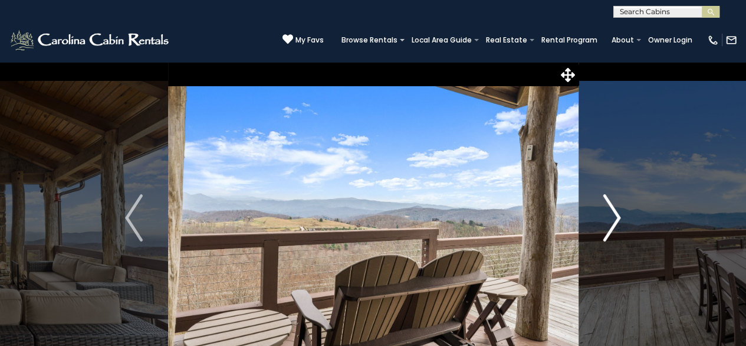
click at [611, 218] on img "Next" at bounding box center [612, 217] width 18 height 47
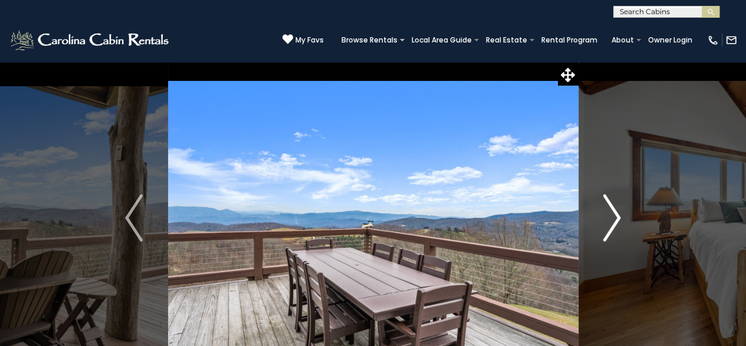
click at [611, 218] on img "Next" at bounding box center [612, 217] width 18 height 47
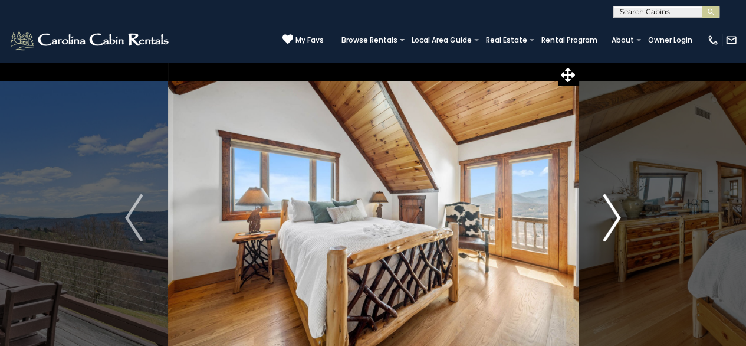
click at [611, 218] on img "Next" at bounding box center [612, 217] width 18 height 47
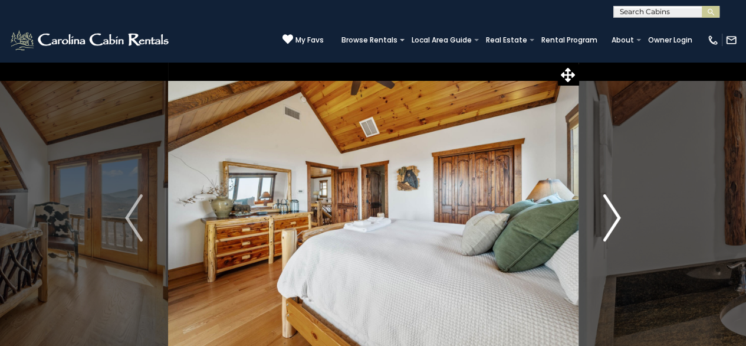
click at [611, 218] on img "Next" at bounding box center [612, 217] width 18 height 47
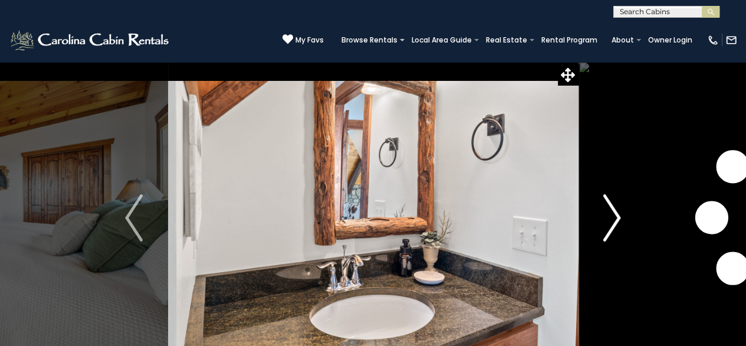
click at [611, 218] on img "Next" at bounding box center [612, 217] width 18 height 47
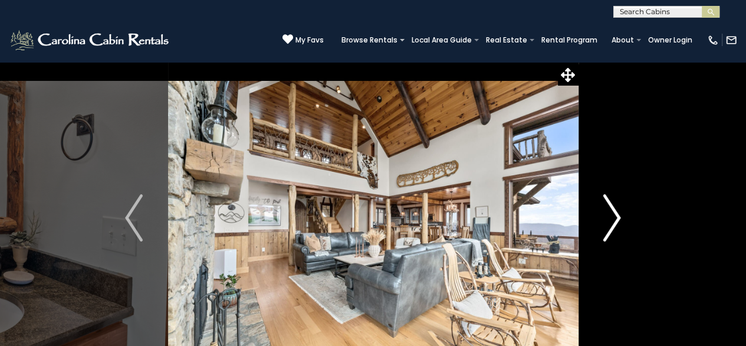
click at [611, 218] on img "Next" at bounding box center [612, 217] width 18 height 47
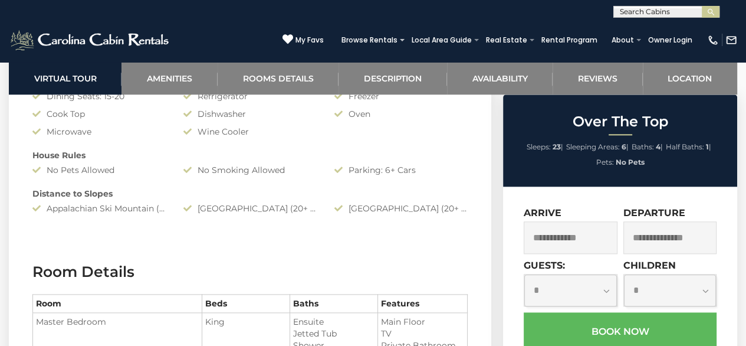
scroll to position [1120, 0]
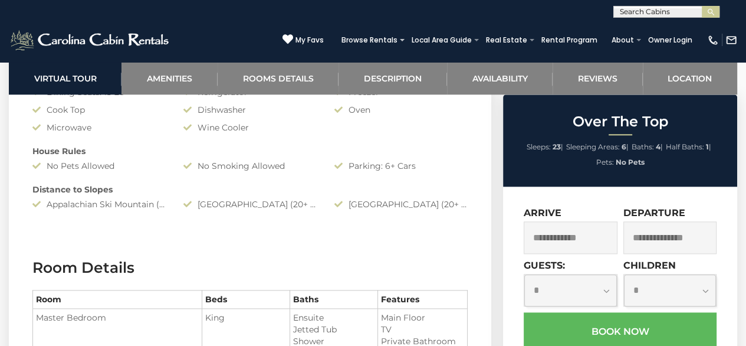
click at [303, 203] on div "[GEOGRAPHIC_DATA] (20+ Minutes Drive)" at bounding box center [250, 204] width 151 height 12
click at [192, 205] on icon at bounding box center [190, 204] width 14 height 8
click at [389, 202] on div "[GEOGRAPHIC_DATA] (20+ Minute Drive)" at bounding box center [400, 204] width 151 height 12
click at [228, 196] on div "Amenities Game Room Air Conditioning: Central Heat: Central/ Heat Pump Fireplac…" at bounding box center [250, 39] width 453 height 354
click at [123, 208] on div "Appalachian Ski Mountain (20+ Minute Drive)" at bounding box center [99, 204] width 151 height 12
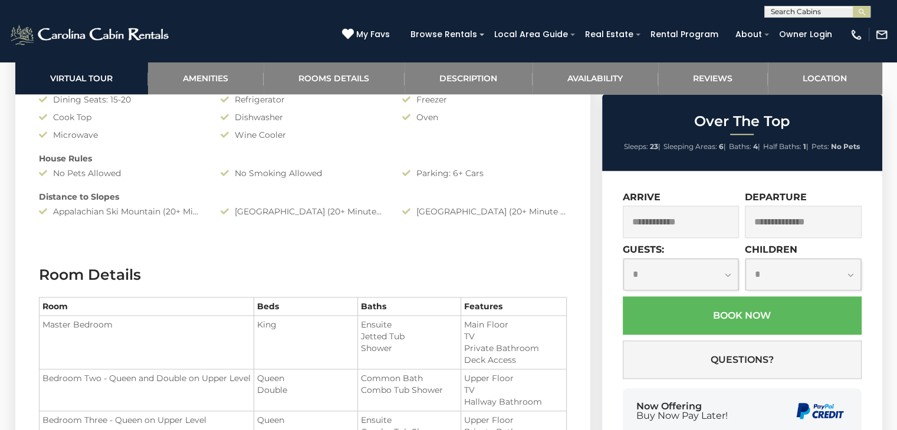
scroll to position [1061, 0]
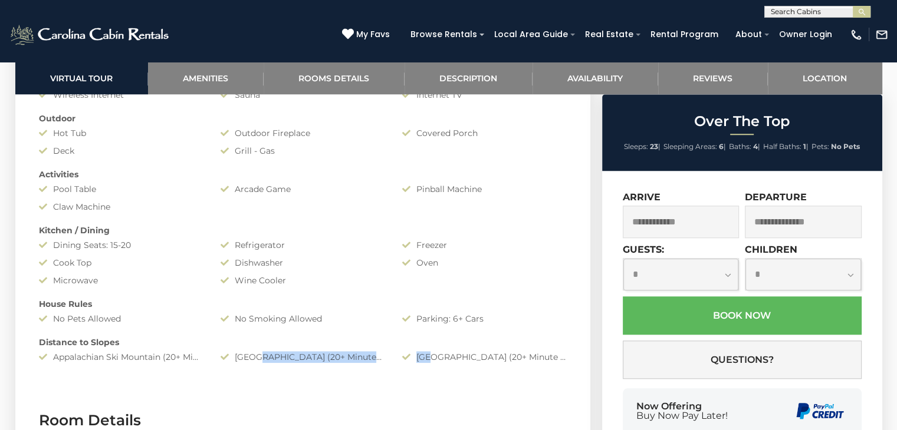
drag, startPoint x: 257, startPoint y: 358, endPoint x: 429, endPoint y: 363, distance: 172.2
click at [429, 345] on div "Amenities Game Room Air Conditioning: Central Heat: Central/ Heat Pump Fireplac…" at bounding box center [302, 192] width 545 height 354
click at [249, 345] on div "Distance to Slopes" at bounding box center [302, 343] width 545 height 12
click at [226, 345] on icon at bounding box center [228, 357] width 14 height 8
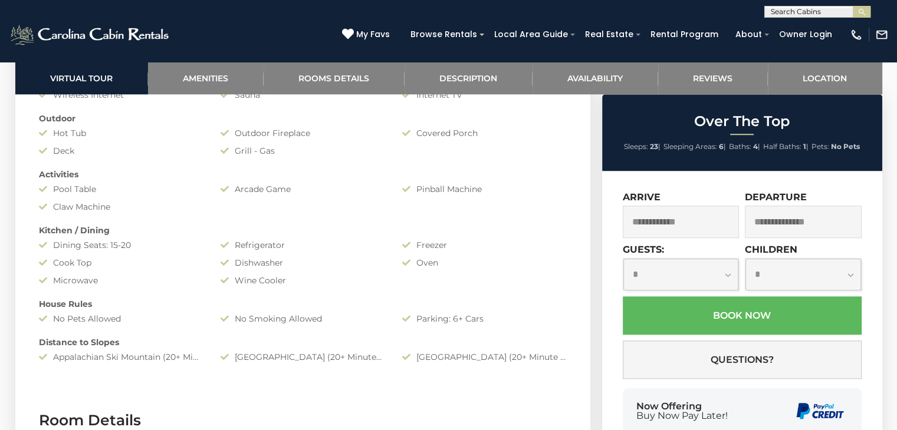
click at [132, 345] on div "Appalachian Ski Mountain (20+ Minute Drive)" at bounding box center [121, 357] width 182 height 12
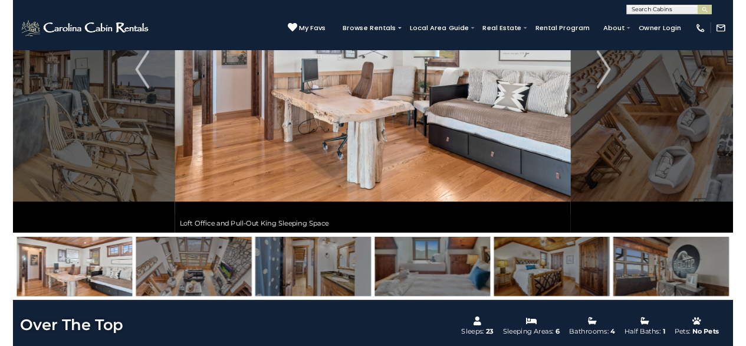
scroll to position [0, 0]
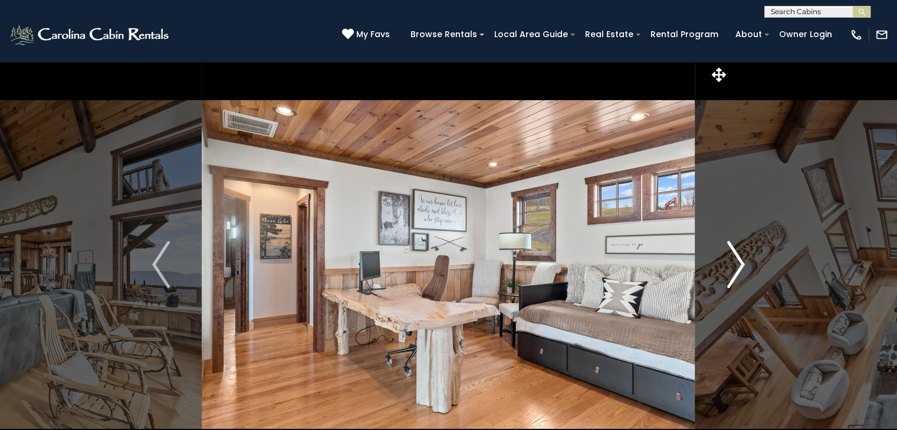
click at [725, 260] on button "Next" at bounding box center [735, 264] width 81 height 407
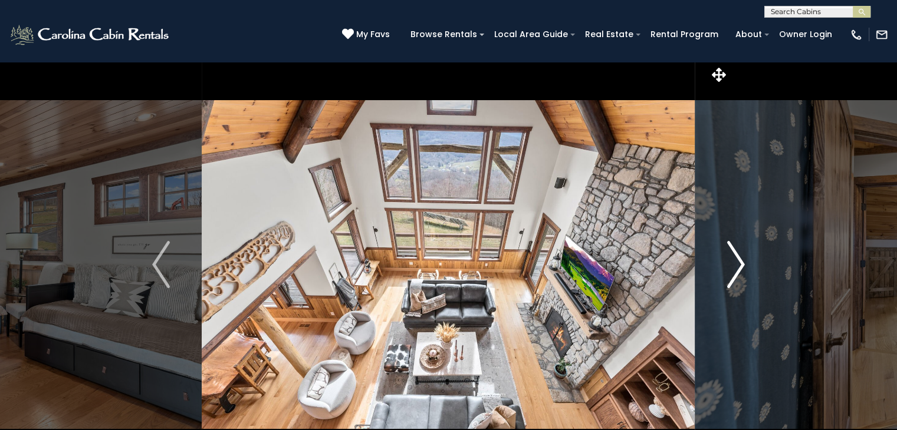
click at [741, 259] on img "Next" at bounding box center [736, 264] width 18 height 47
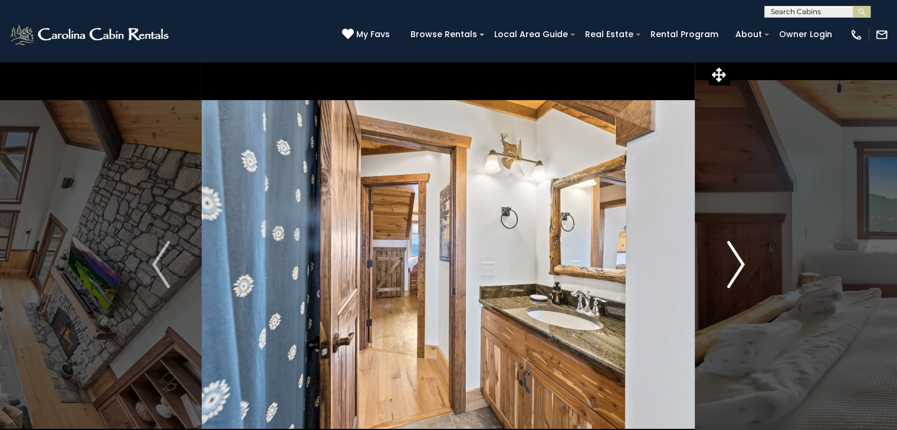
click at [741, 259] on img "Next" at bounding box center [736, 264] width 18 height 47
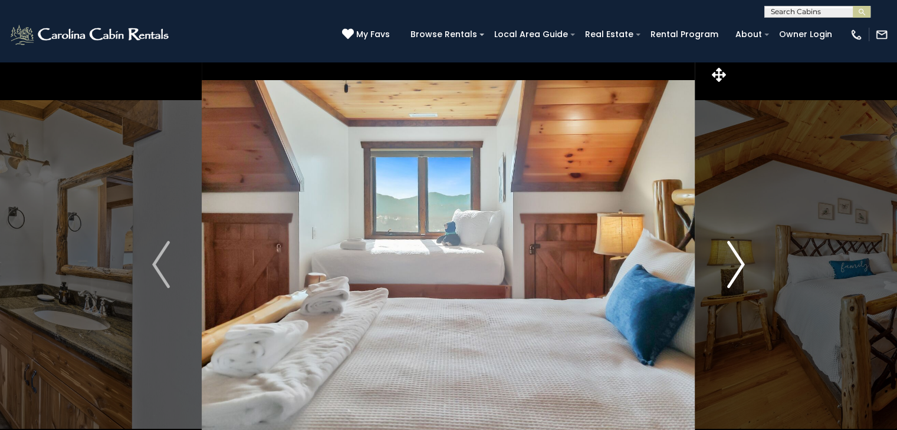
click at [741, 259] on img "Next" at bounding box center [736, 264] width 18 height 47
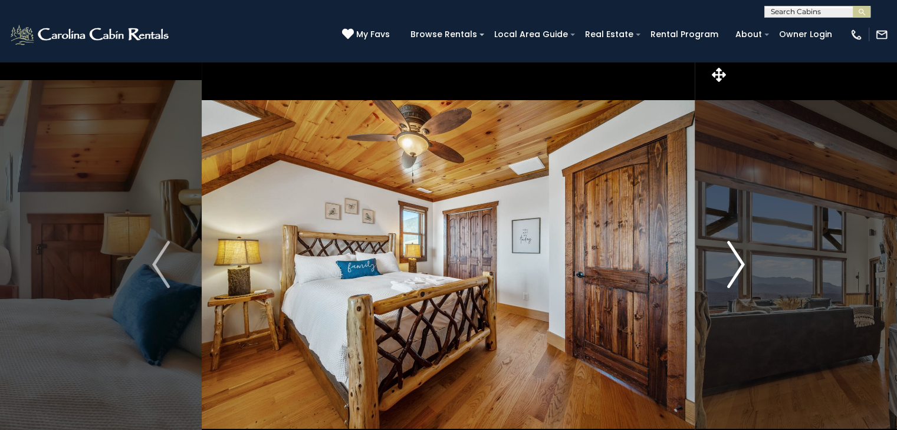
click at [741, 259] on img "Next" at bounding box center [736, 264] width 18 height 47
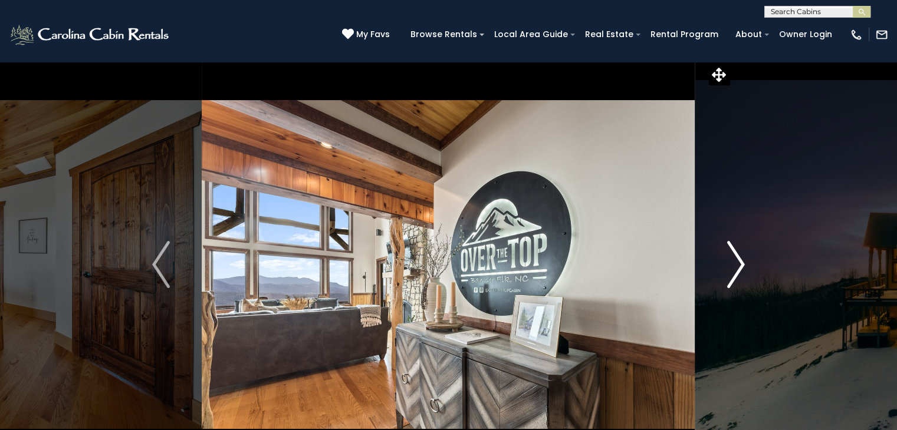
click at [741, 259] on img "Next" at bounding box center [736, 264] width 18 height 47
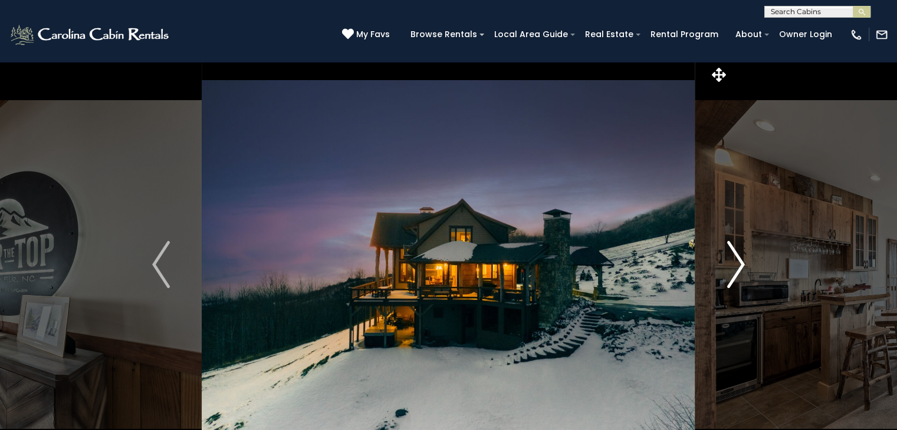
click at [741, 259] on img "Next" at bounding box center [736, 264] width 18 height 47
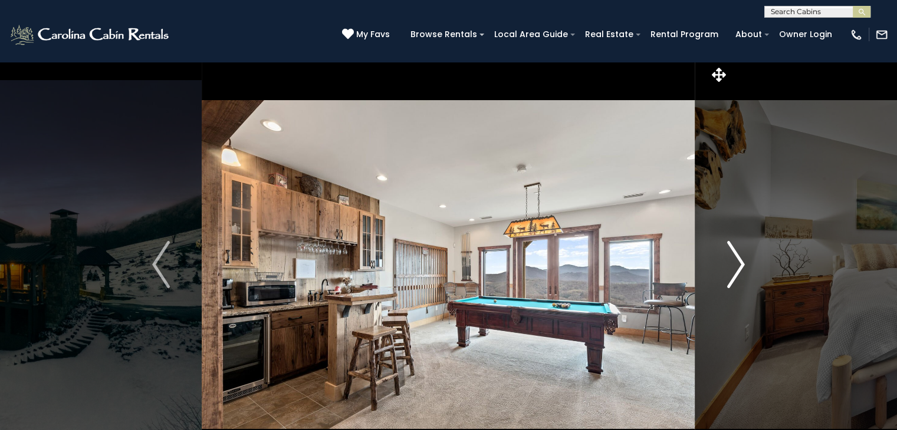
click at [741, 259] on img "Next" at bounding box center [736, 264] width 18 height 47
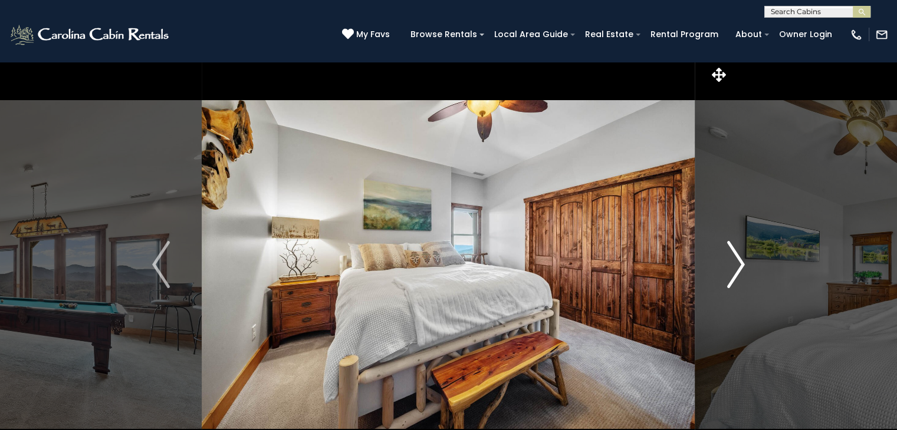
click at [741, 259] on img "Next" at bounding box center [736, 264] width 18 height 47
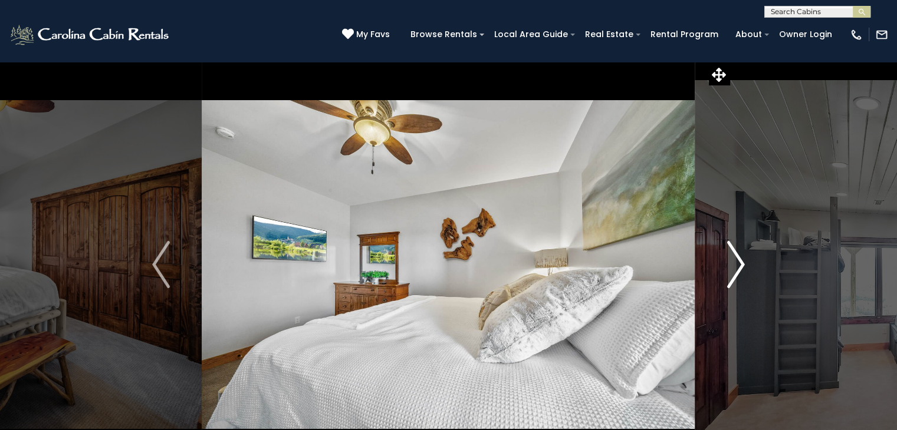
click at [741, 259] on img "Next" at bounding box center [736, 264] width 18 height 47
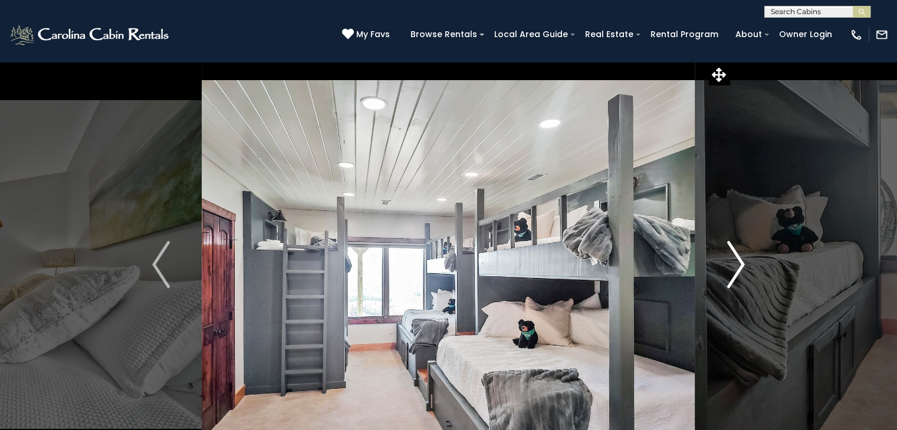
click at [741, 259] on img "Next" at bounding box center [736, 264] width 18 height 47
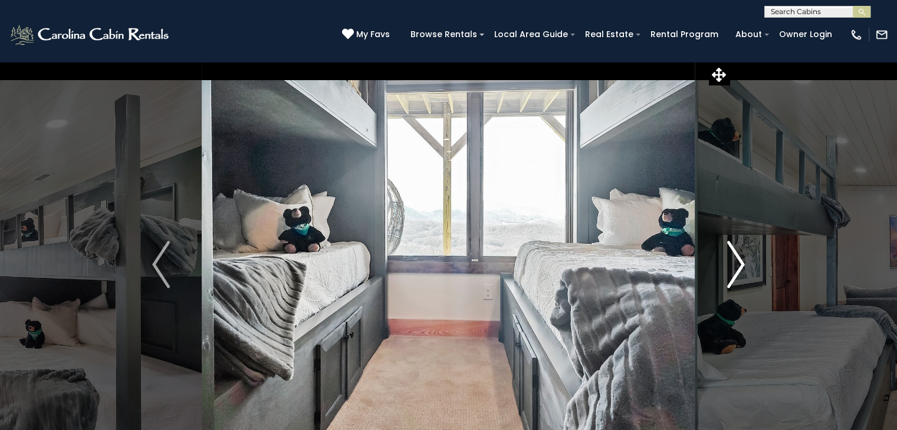
click at [741, 259] on img "Next" at bounding box center [736, 264] width 18 height 47
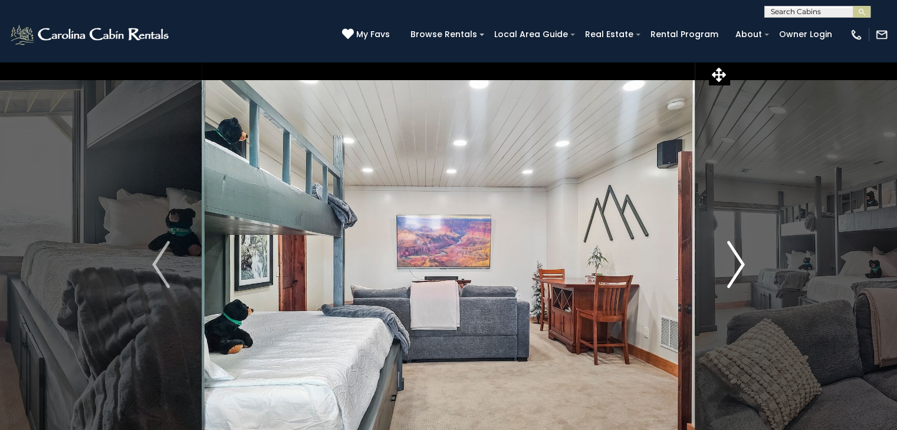
click at [741, 259] on img "Next" at bounding box center [736, 264] width 18 height 47
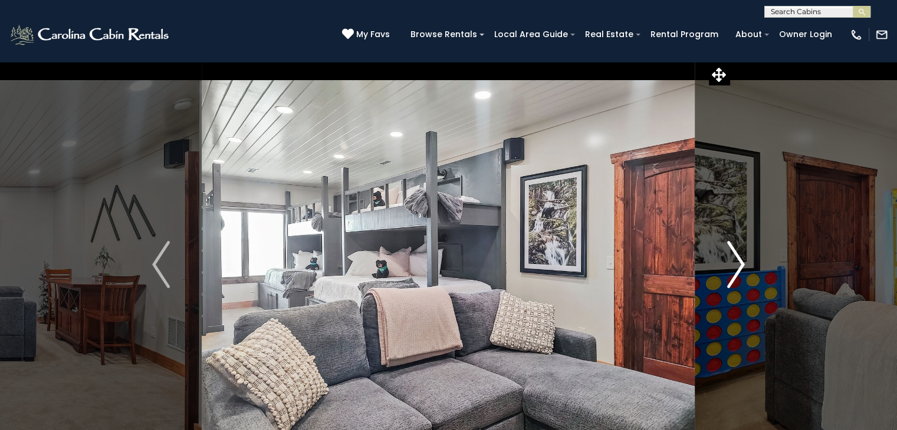
click at [741, 259] on img "Next" at bounding box center [736, 264] width 18 height 47
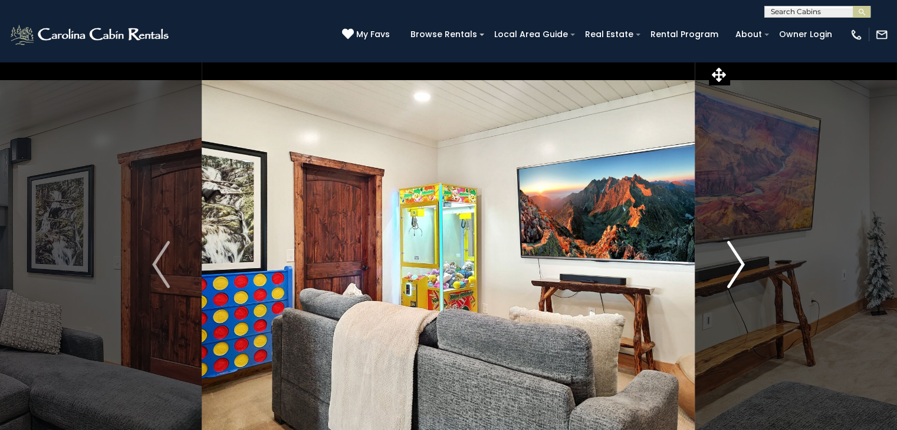
click at [741, 259] on img "Next" at bounding box center [736, 264] width 18 height 47
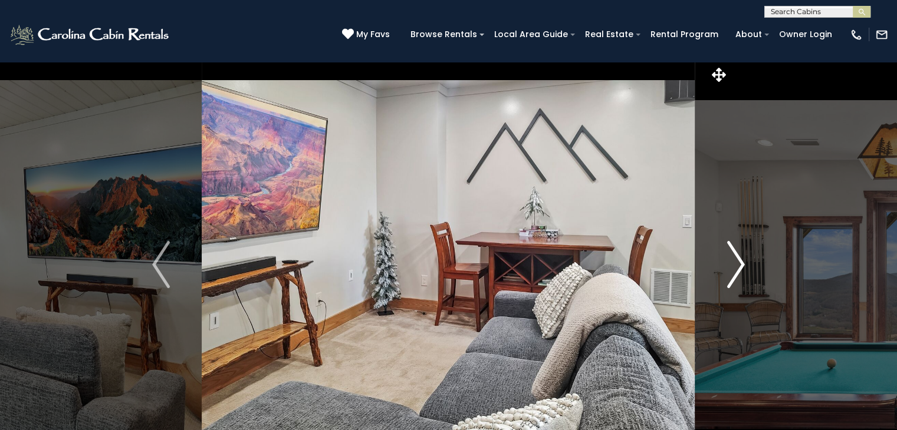
click at [741, 259] on img "Next" at bounding box center [736, 264] width 18 height 47
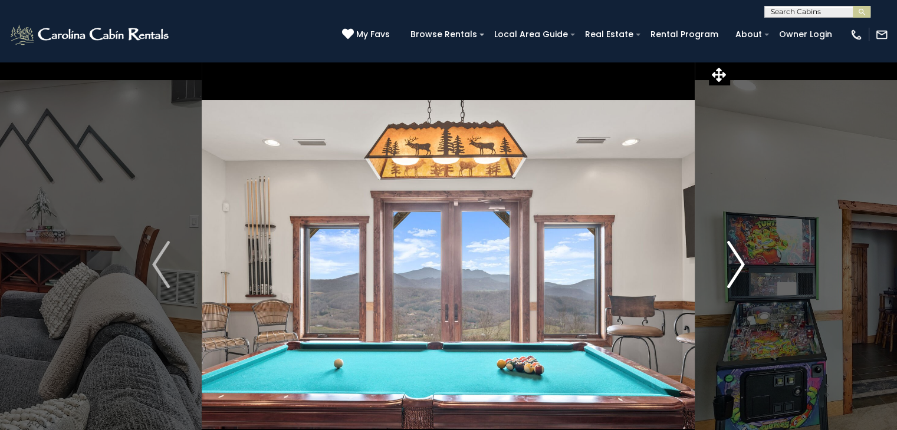
click at [742, 259] on img "Next" at bounding box center [736, 264] width 18 height 47
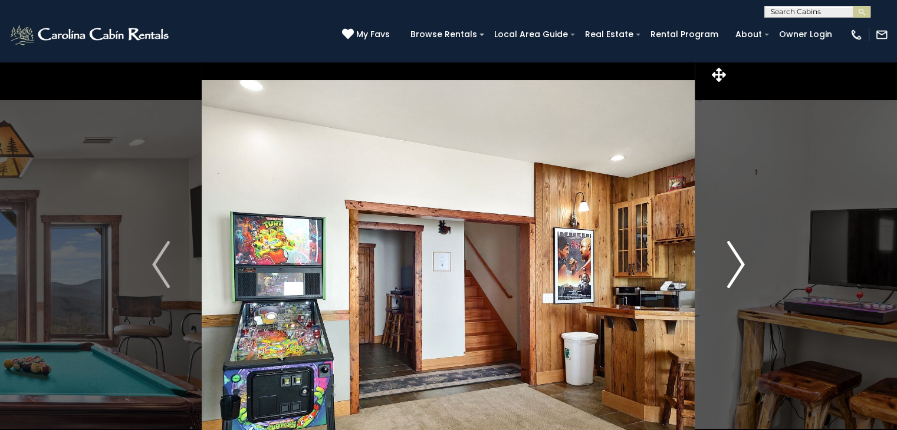
click at [742, 259] on img "Next" at bounding box center [736, 264] width 18 height 47
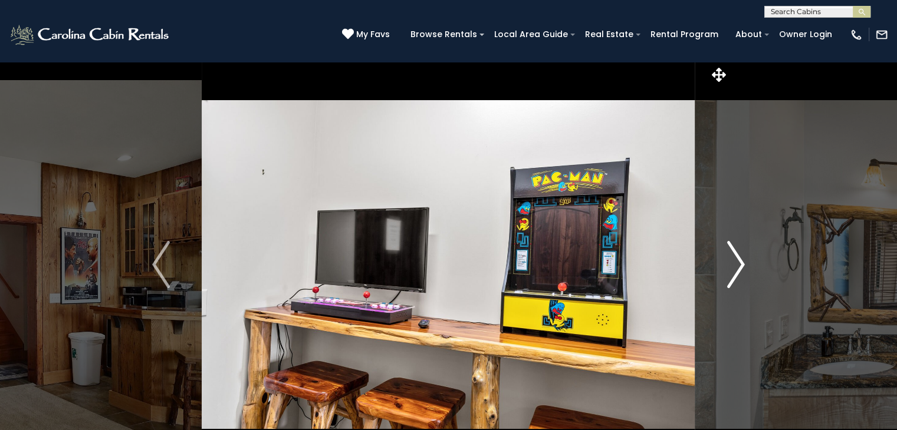
click at [742, 259] on img "Next" at bounding box center [736, 264] width 18 height 47
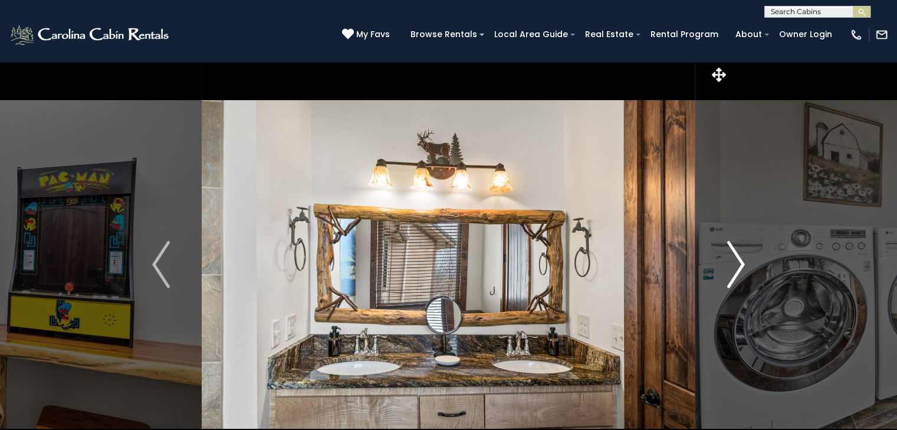
click at [742, 259] on img "Next" at bounding box center [736, 264] width 18 height 47
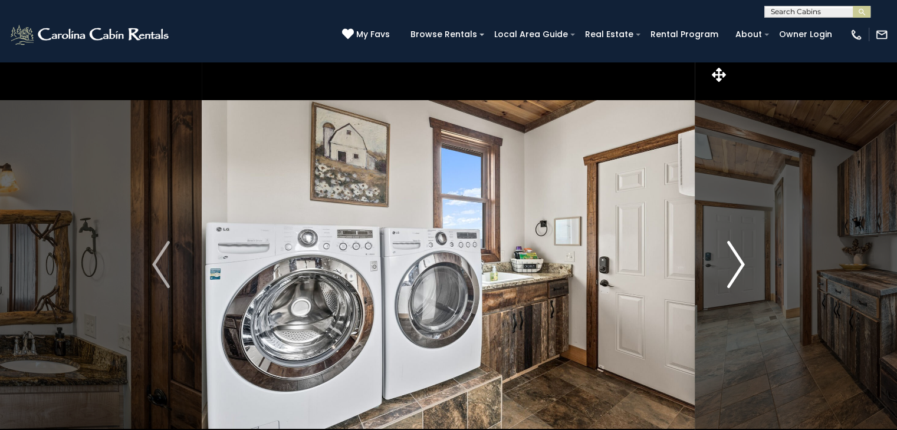
click at [742, 259] on img "Next" at bounding box center [736, 264] width 18 height 47
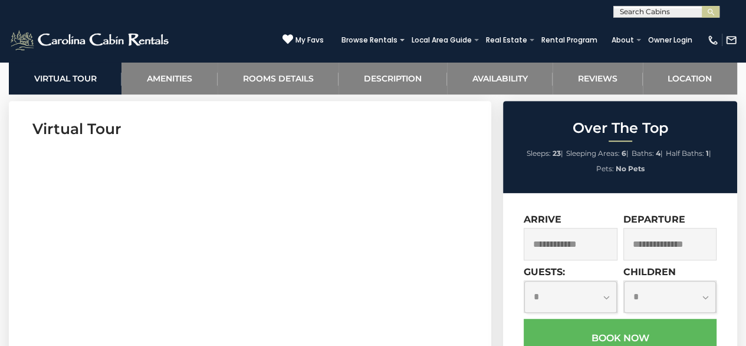
scroll to position [295, 0]
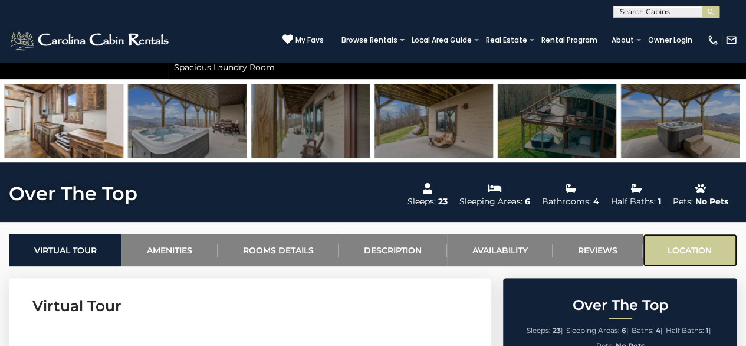
click at [700, 254] on link "Location" at bounding box center [690, 249] width 94 height 32
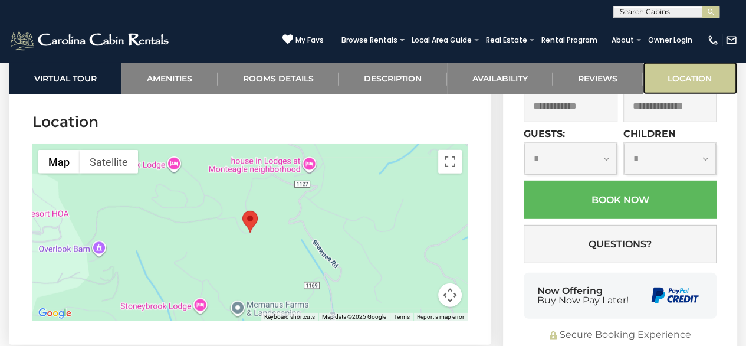
scroll to position [2886, 0]
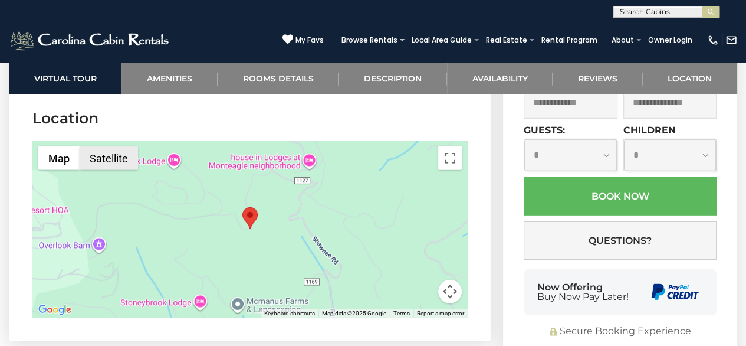
click at [116, 161] on button "Satellite" at bounding box center [109, 158] width 58 height 24
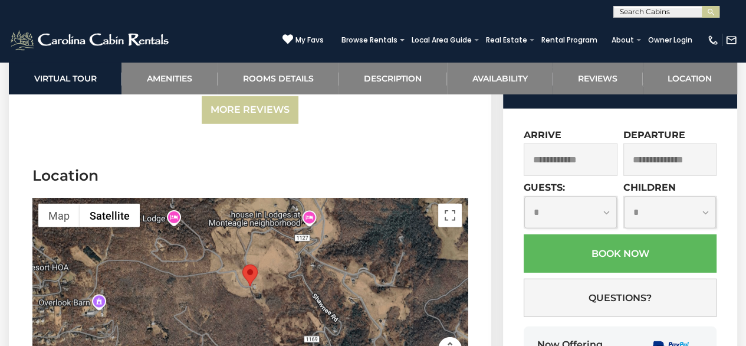
scroll to position [2827, 0]
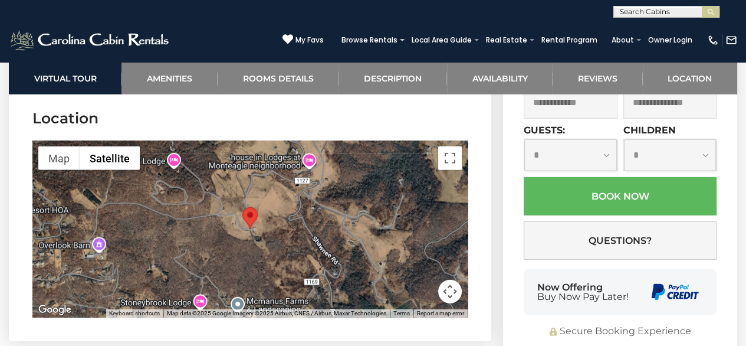
click at [197, 293] on div at bounding box center [249, 228] width 435 height 177
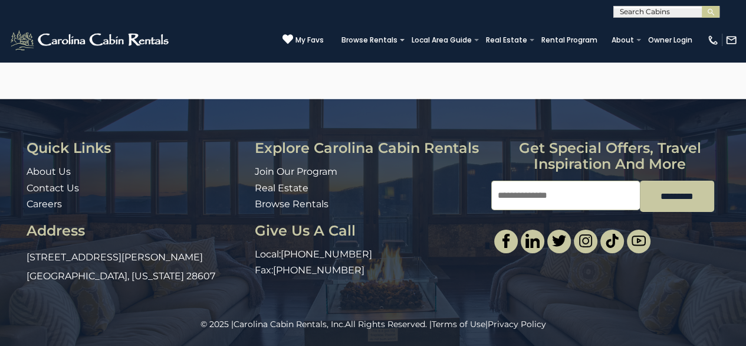
scroll to position [2910, 0]
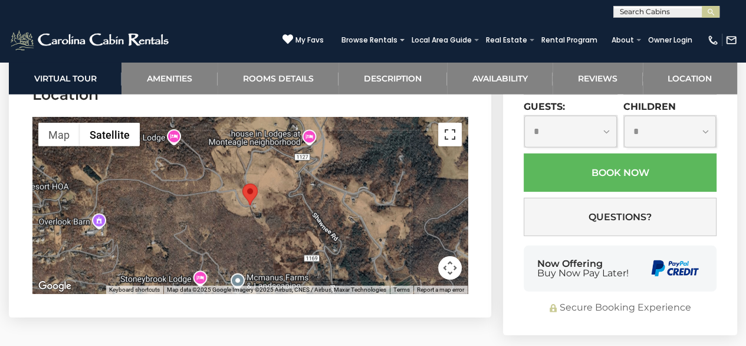
click at [447, 142] on button "Toggle fullscreen view" at bounding box center [450, 135] width 24 height 24
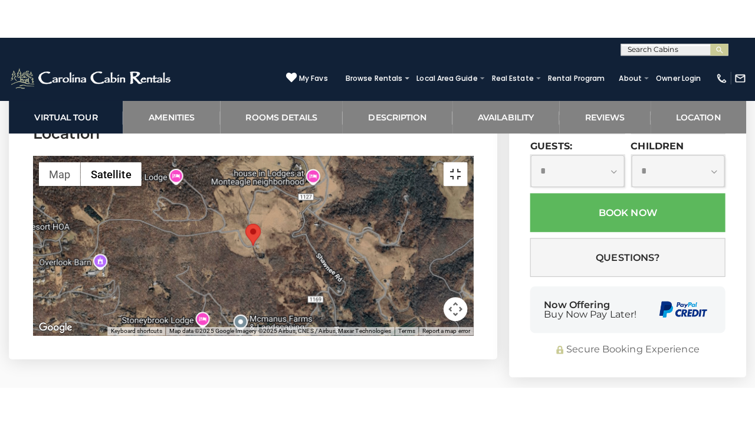
scroll to position [2853, 0]
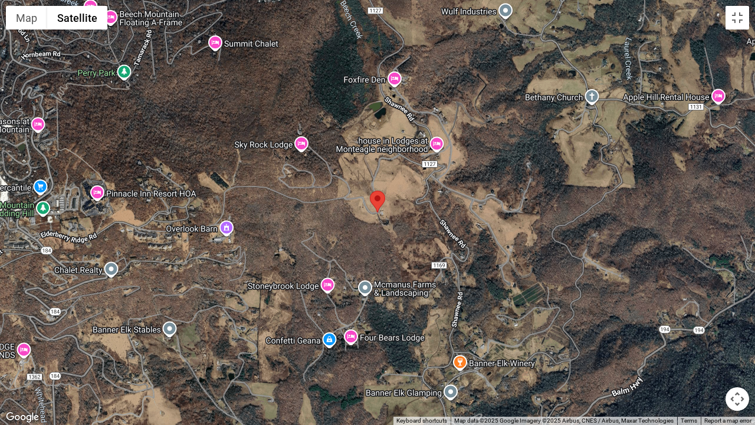
click at [52, 96] on div at bounding box center [377, 212] width 755 height 425
drag, startPoint x: 82, startPoint y: 152, endPoint x: 98, endPoint y: 175, distance: 28.0
click at [85, 160] on div at bounding box center [377, 212] width 755 height 425
click at [98, 175] on div at bounding box center [377, 212] width 755 height 425
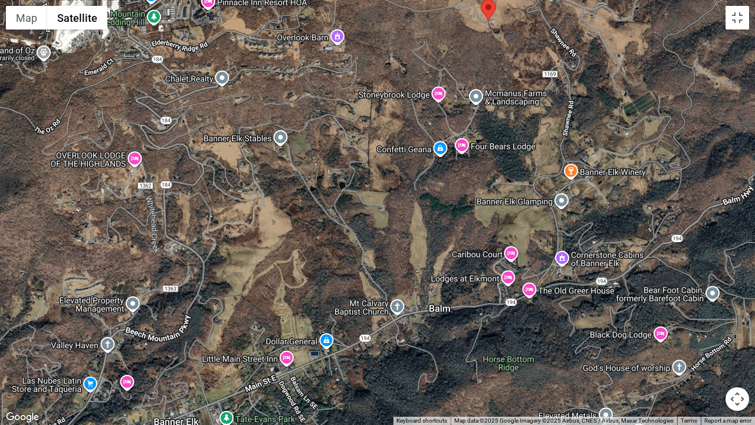
drag, startPoint x: 517, startPoint y: 316, endPoint x: 604, endPoint y: 58, distance: 272.6
click at [604, 58] on div at bounding box center [377, 212] width 755 height 425
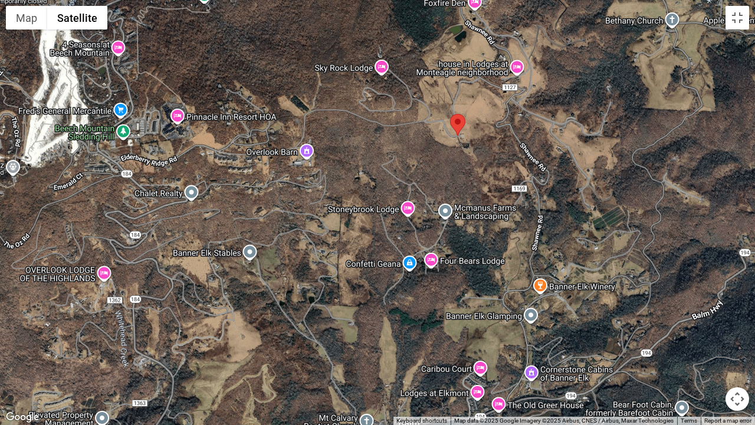
drag, startPoint x: 491, startPoint y: 129, endPoint x: 460, endPoint y: 243, distance: 118.4
click at [460, 243] on div at bounding box center [377, 212] width 755 height 425
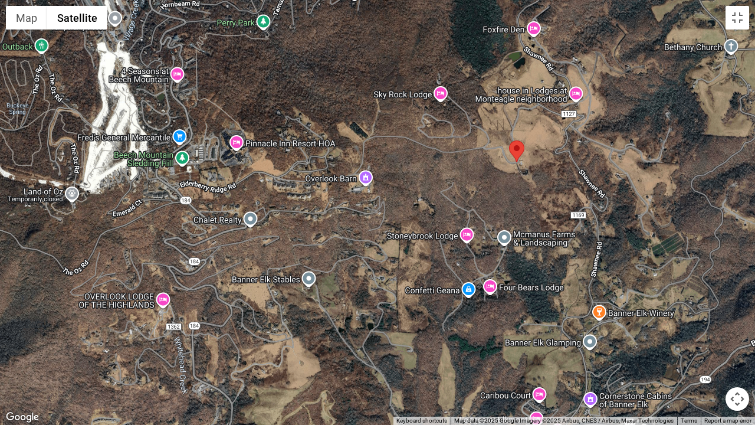
drag, startPoint x: 315, startPoint y: 151, endPoint x: 366, endPoint y: 186, distance: 61.3
click at [379, 180] on div at bounding box center [377, 212] width 755 height 425
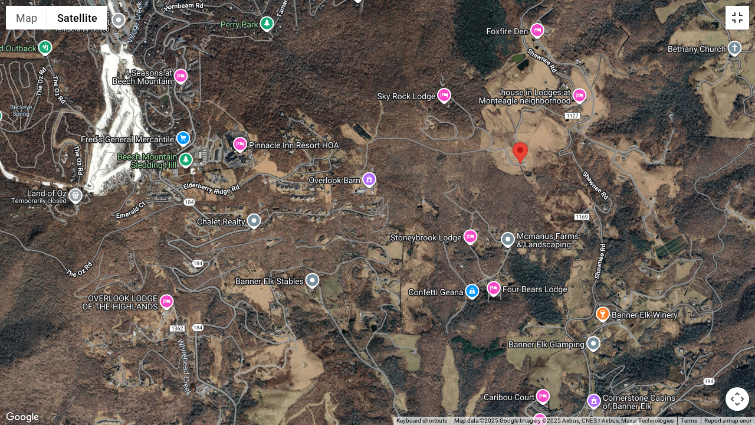
click at [741, 17] on button "Toggle fullscreen view" at bounding box center [737, 18] width 24 height 24
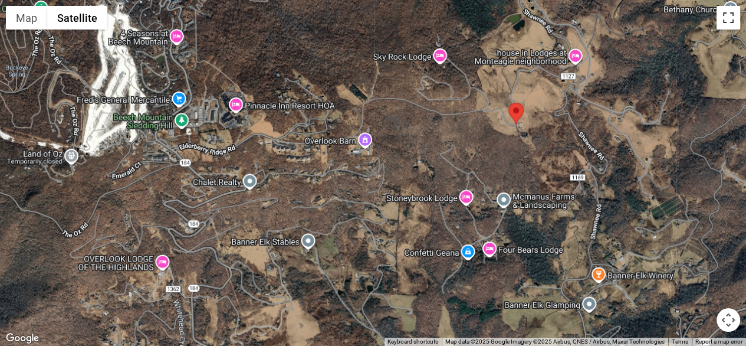
scroll to position [2851, 0]
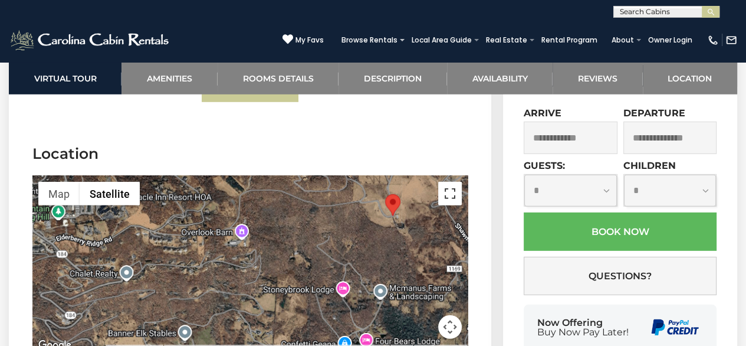
drag, startPoint x: 453, startPoint y: 196, endPoint x: 453, endPoint y: 247, distance: 51.3
click at [453, 196] on button "Toggle fullscreen view" at bounding box center [450, 194] width 24 height 24
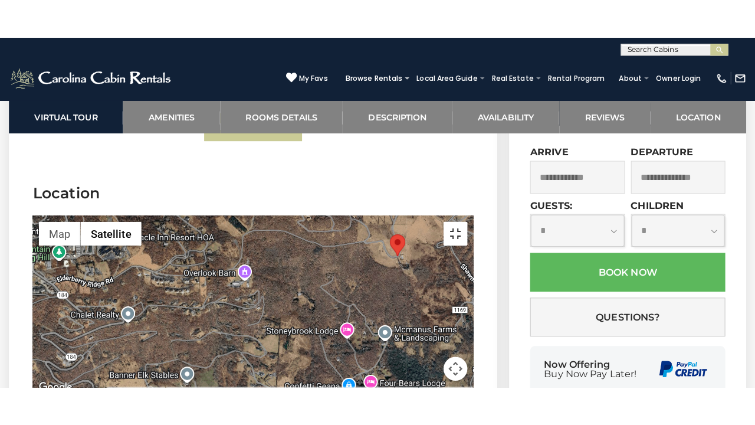
scroll to position [2794, 0]
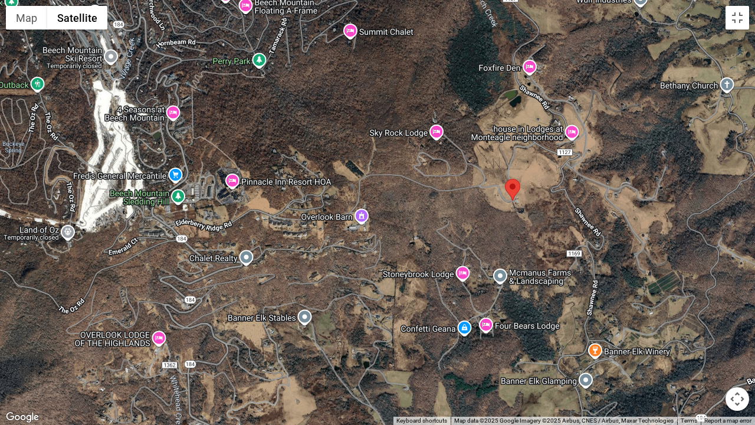
drag, startPoint x: 327, startPoint y: 221, endPoint x: 318, endPoint y: 259, distance: 39.3
click at [318, 259] on div at bounding box center [377, 212] width 755 height 425
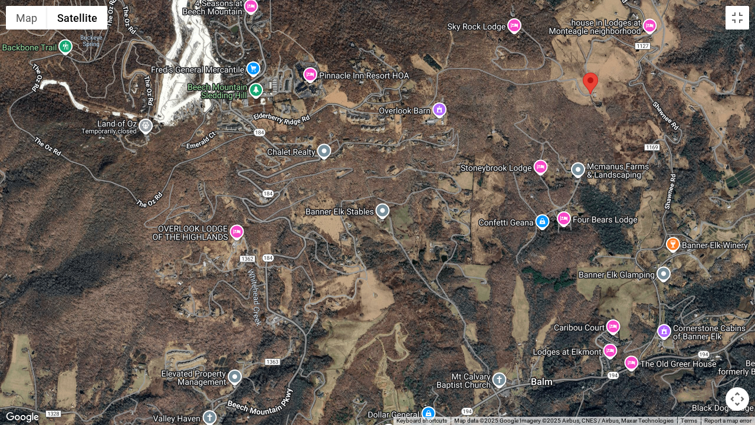
drag, startPoint x: 340, startPoint y: 308, endPoint x: 417, endPoint y: 224, distance: 114.0
click at [417, 224] on div at bounding box center [377, 212] width 755 height 425
click at [741, 10] on button "Toggle fullscreen view" at bounding box center [737, 18] width 24 height 24
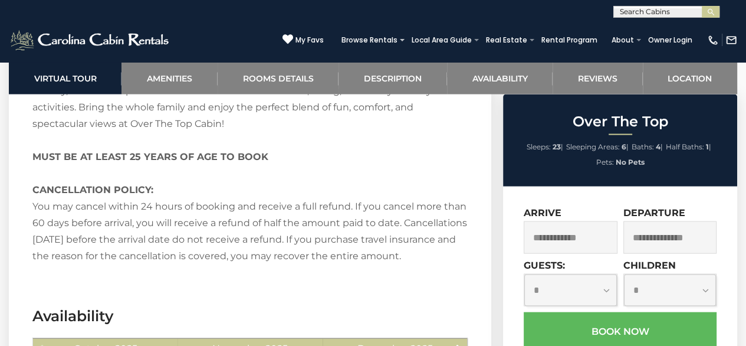
scroll to position [1966, 0]
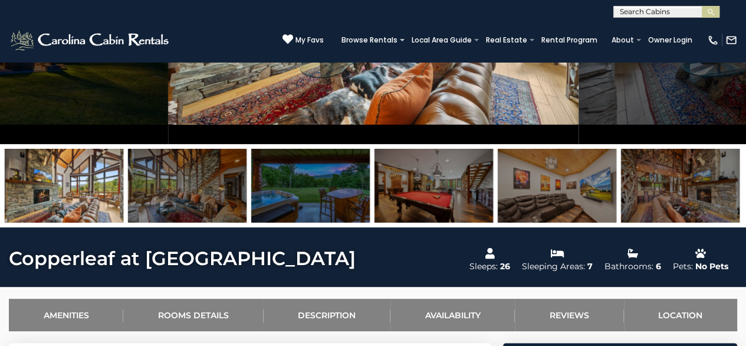
scroll to position [295, 0]
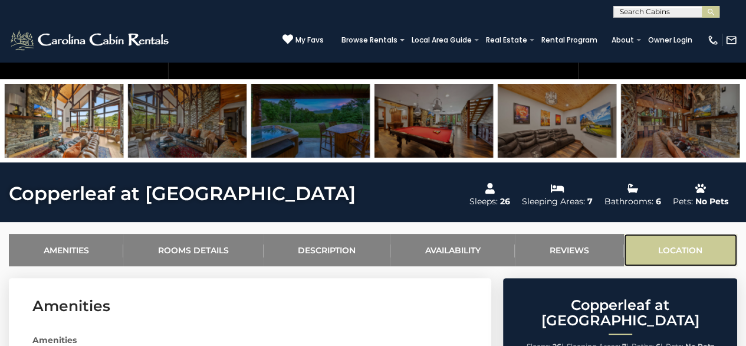
click at [663, 244] on link "Location" at bounding box center [680, 249] width 113 height 32
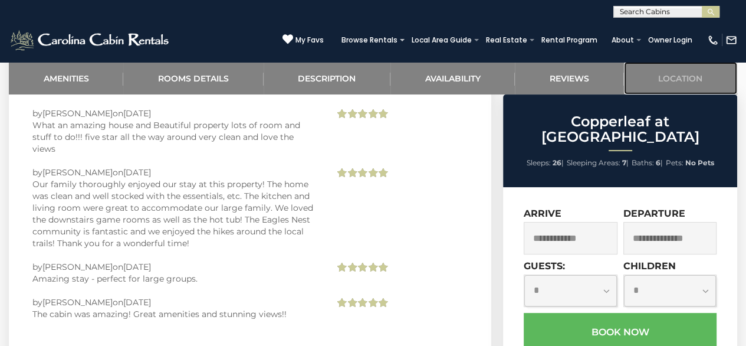
scroll to position [4186, 0]
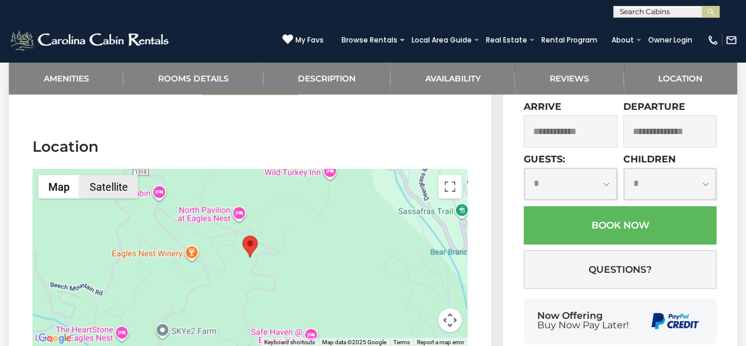
click at [109, 175] on button "Satellite" at bounding box center [109, 187] width 58 height 24
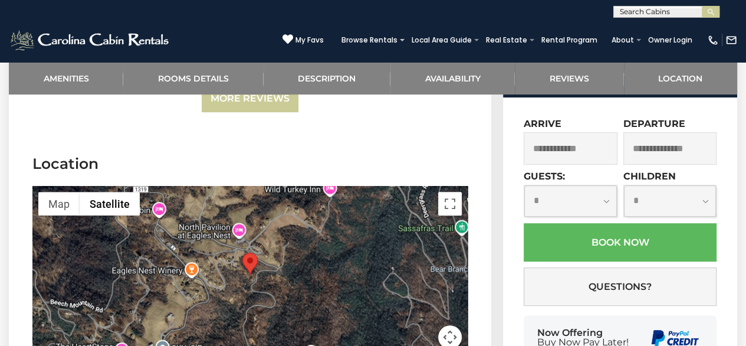
scroll to position [4170, 0]
